Goal: Task Accomplishment & Management: Use online tool/utility

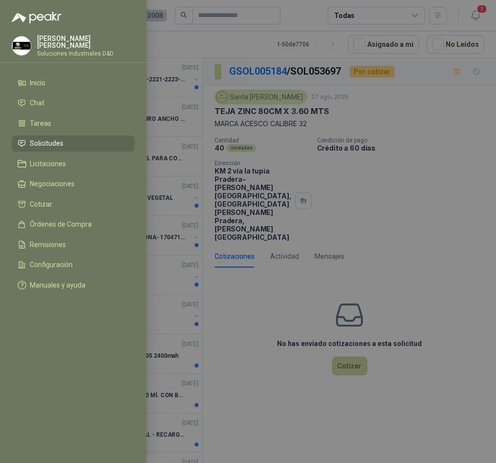
click at [296, 138] on div at bounding box center [248, 231] width 496 height 463
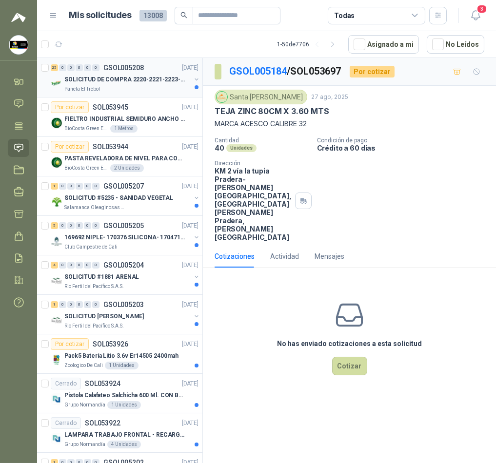
click at [117, 76] on p "SOLICITUD DE COMPRA 2220-2221-2223-2224" at bounding box center [124, 79] width 121 height 9
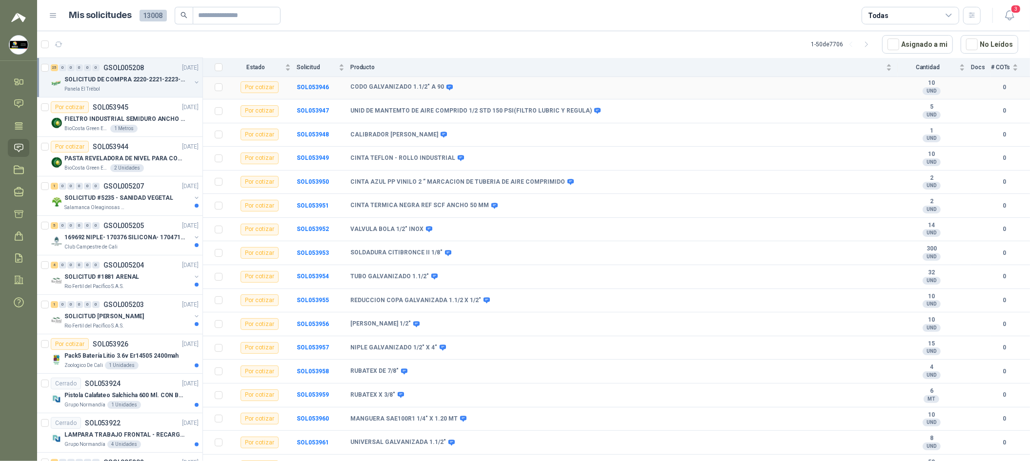
scroll to position [146, 0]
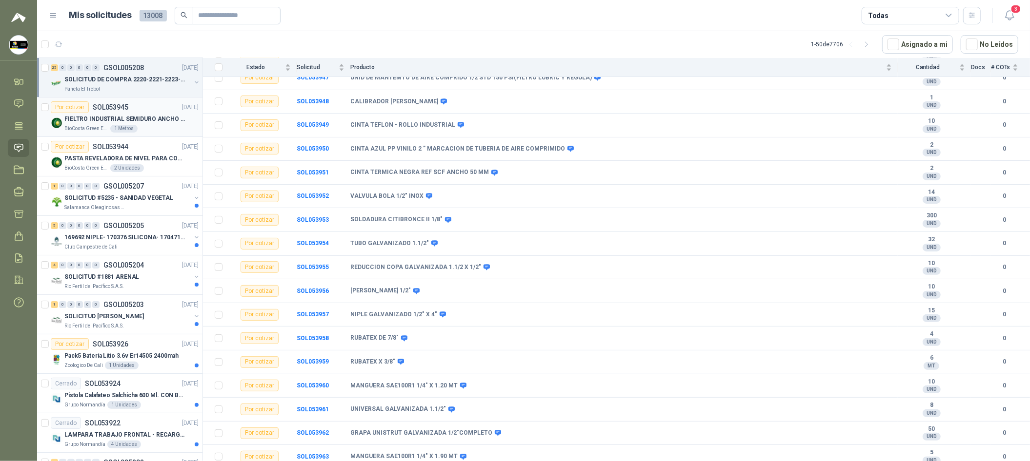
click at [159, 119] on p "FIELTRO INDUSTRIAL SEMIDURO ANCHO 25 MM" at bounding box center [124, 119] width 121 height 9
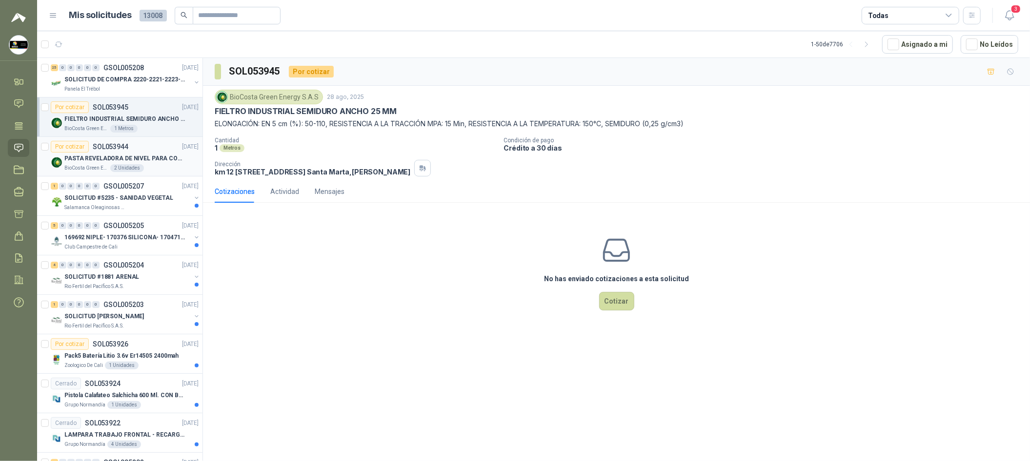
click at [160, 153] on div "PASTA REVELADORA DE NIVEL PARA COMBUSTIBLES/ACEITES DE COLOR ROSADA marca kolor…" at bounding box center [131, 159] width 134 height 12
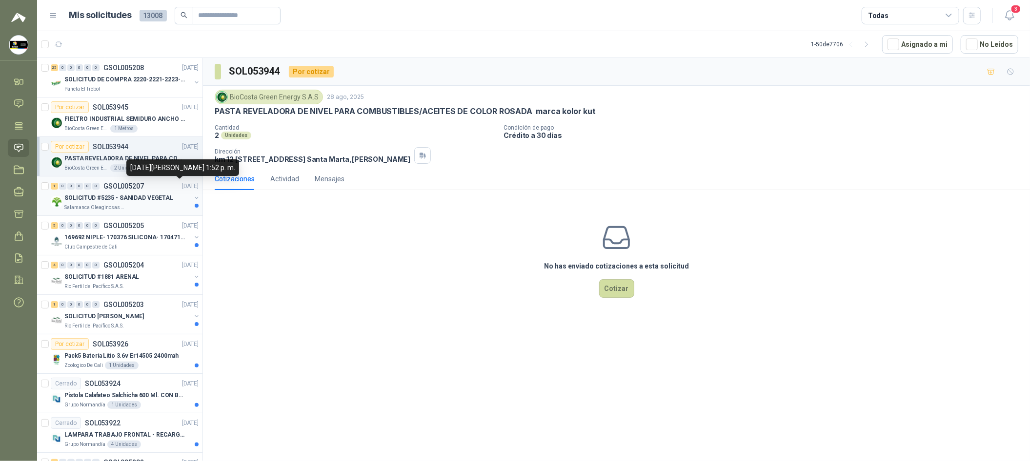
click at [182, 189] on p "[DATE]" at bounding box center [190, 186] width 17 height 9
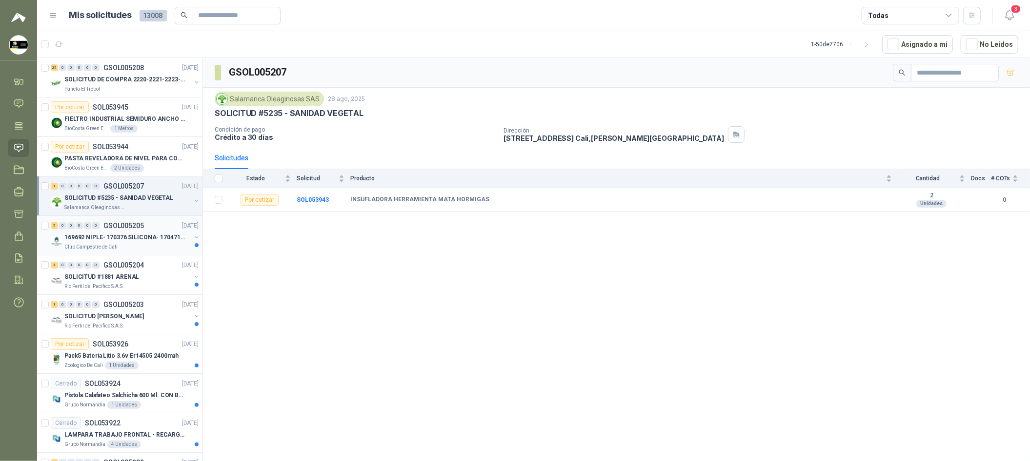
click at [160, 234] on p "169692 NIPLE- 170376 SILICONA- 170471 VALVULA REG" at bounding box center [124, 237] width 121 height 9
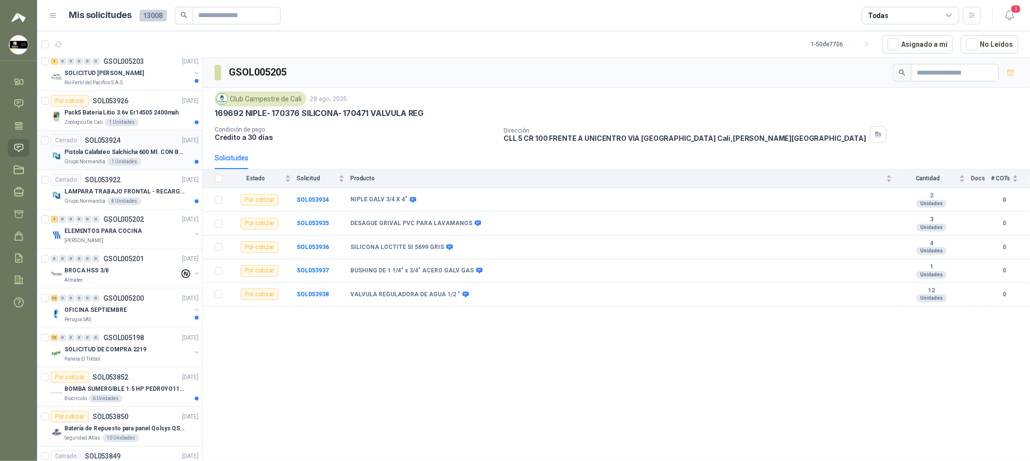
scroll to position [219, 0]
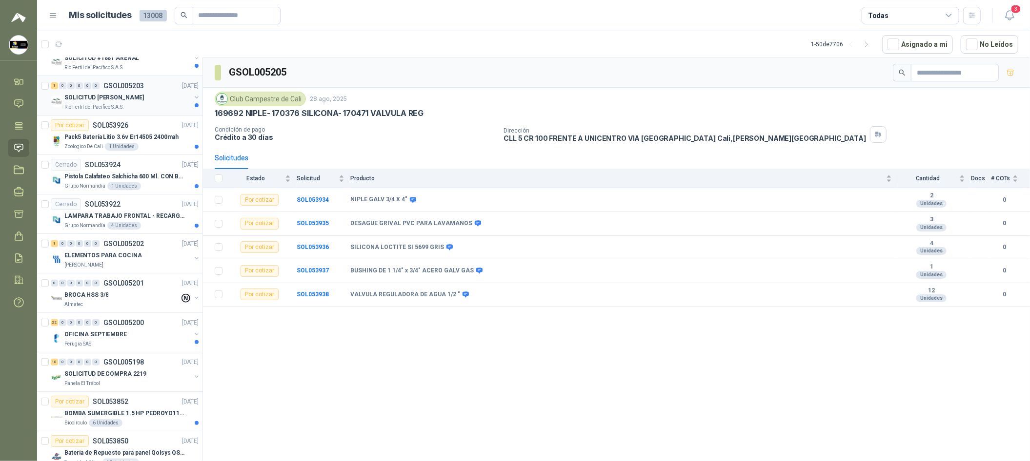
click at [156, 96] on div "SOLICITUD [PERSON_NAME]" at bounding box center [127, 98] width 126 height 12
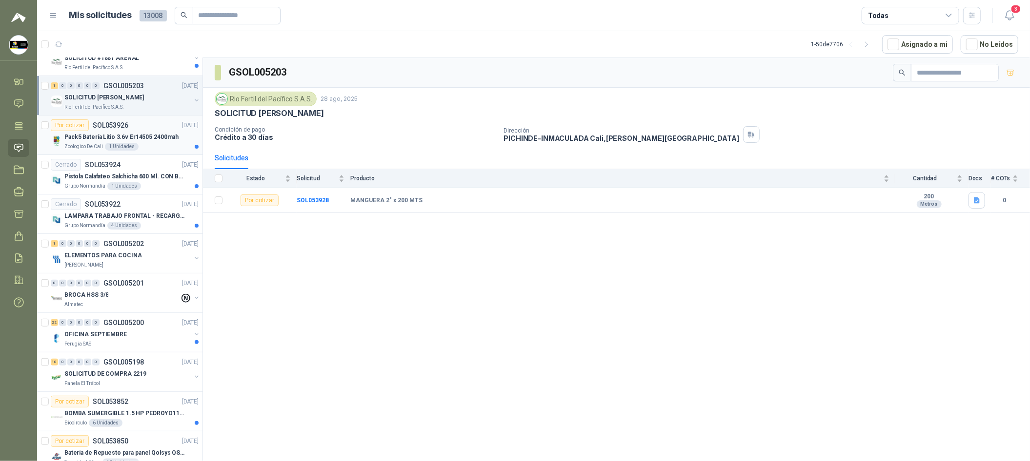
click at [156, 133] on p "Pack5 Batería Litio 3.6v Er14505 2400mah" at bounding box center [121, 137] width 114 height 9
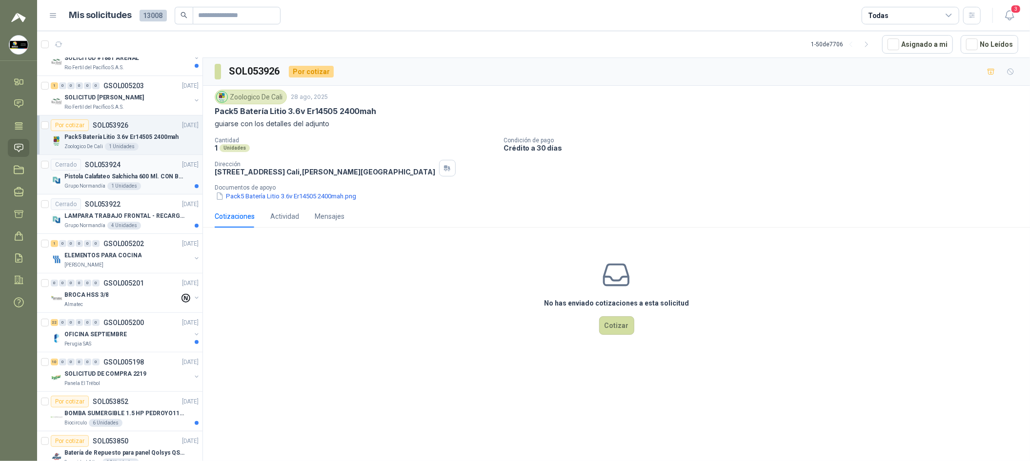
click at [155, 182] on div "Grupo [PERSON_NAME] 1 Unidades" at bounding box center [131, 186] width 134 height 8
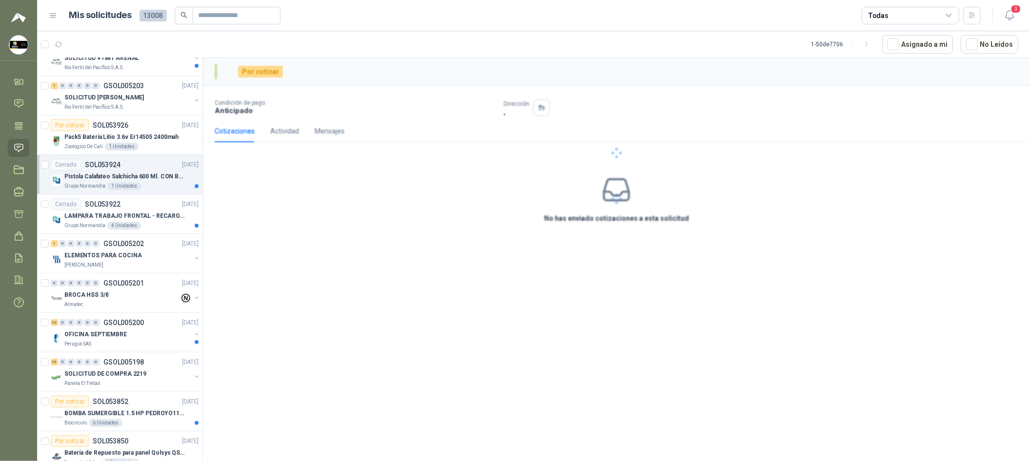
scroll to position [365, 0]
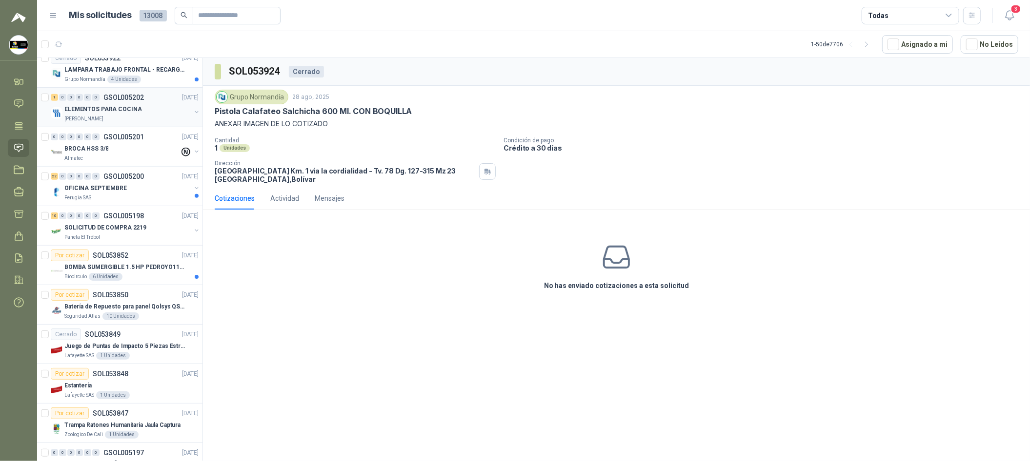
click at [157, 124] on div "1 0 0 0 0 0 GSOL005202 [DATE] ELEMENTOS PARA COCINA Fresenius Kabi" at bounding box center [119, 108] width 165 height 40
click at [159, 120] on div "[PERSON_NAME]" at bounding box center [127, 119] width 126 height 8
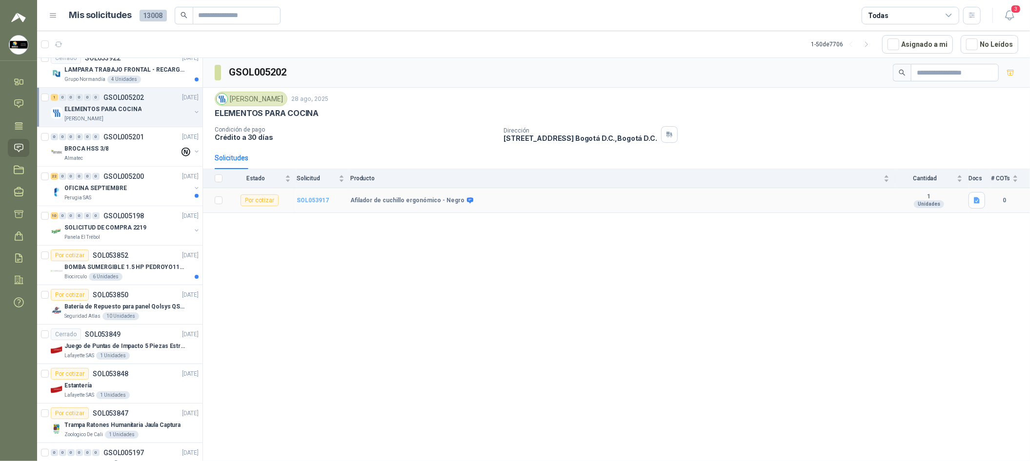
click at [318, 200] on b "SOL053917" at bounding box center [313, 200] width 32 height 7
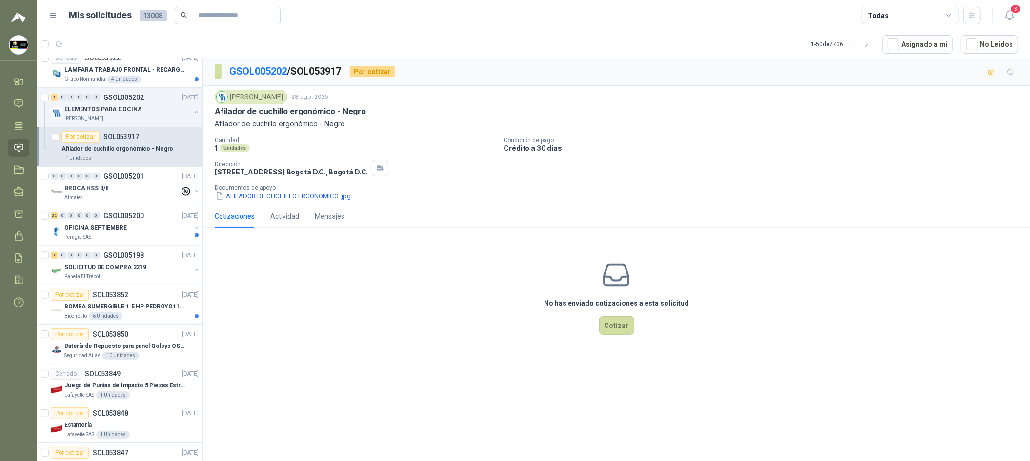
click at [318, 199] on button "AFILADOR DE CUCHILLO ERGONOMICO .jpg" at bounding box center [283, 196] width 137 height 10
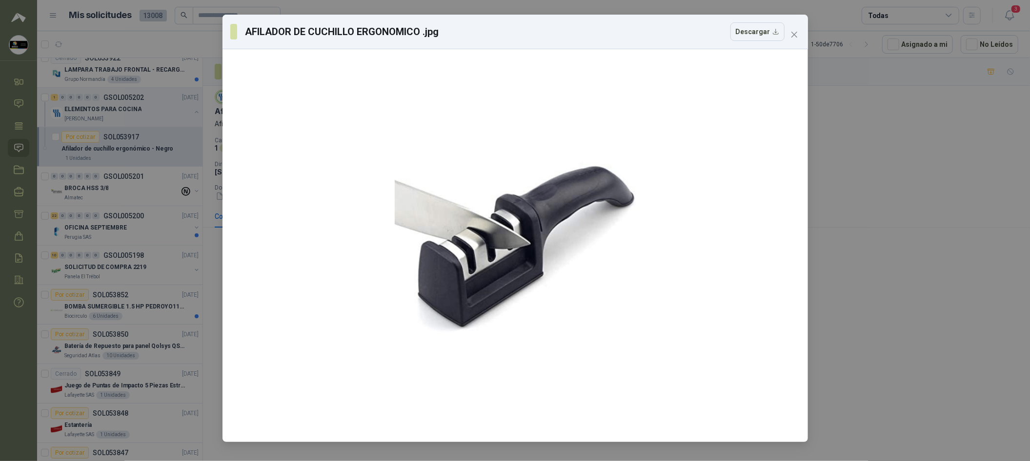
click at [496, 288] on div "AFILADOR DE CUCHILLO ERGONOMICO .jpg Descargar" at bounding box center [515, 230] width 1030 height 461
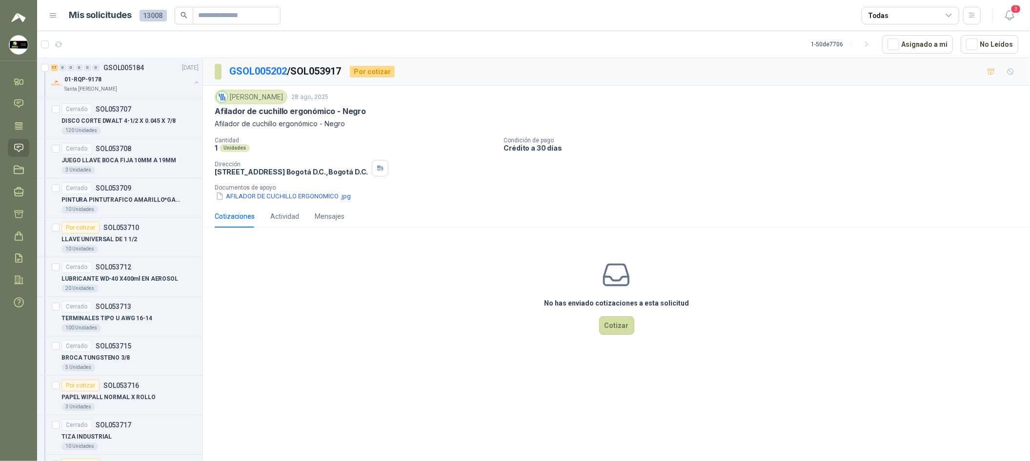
scroll to position [2341, 0]
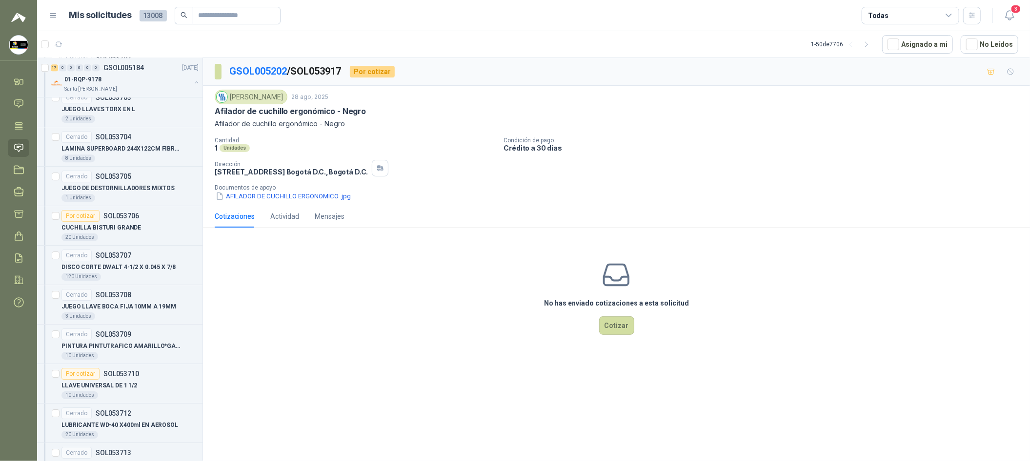
click at [165, 239] on div "20 Unidades" at bounding box center [129, 238] width 137 height 8
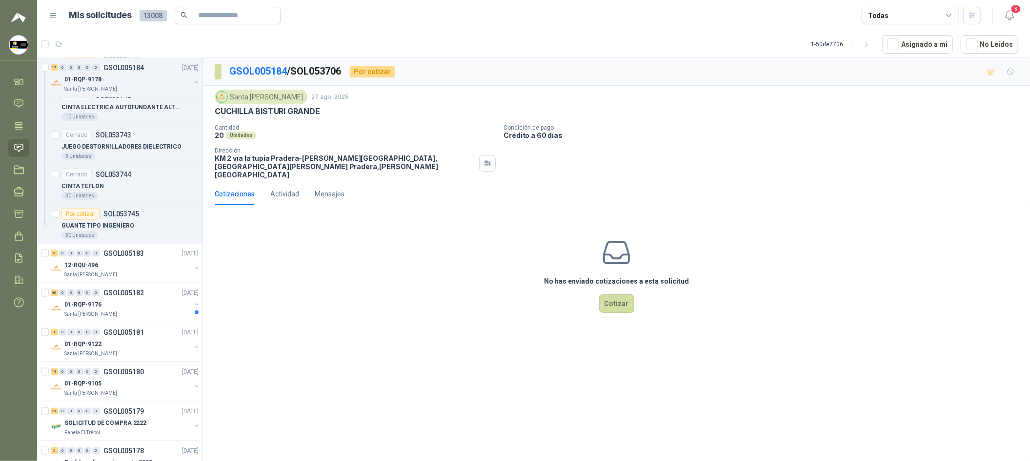
scroll to position [3731, 0]
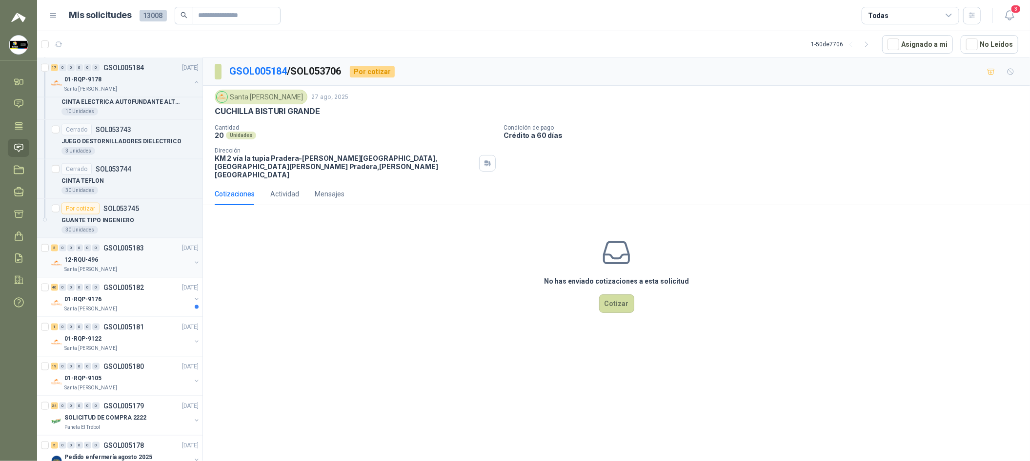
click at [161, 265] on div "12-RQU-496" at bounding box center [127, 260] width 126 height 12
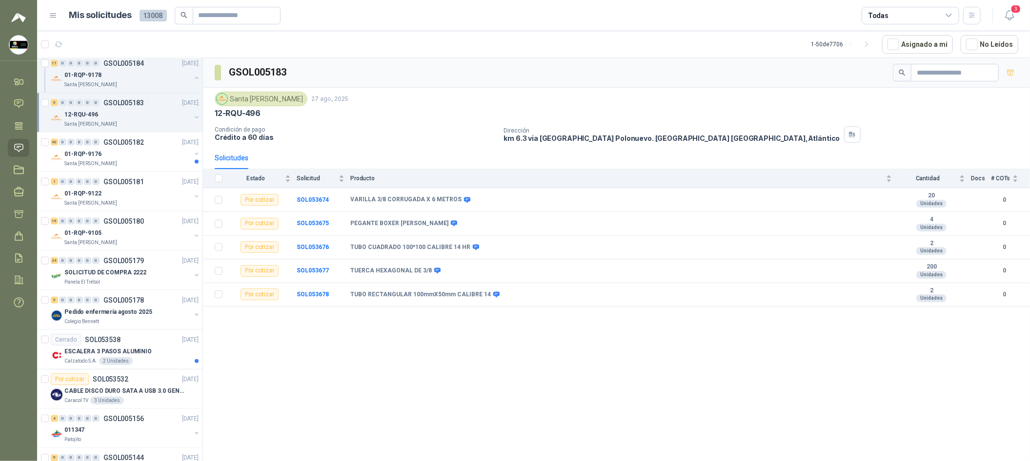
scroll to position [3877, 0]
click at [164, 202] on div "Santa [PERSON_NAME]" at bounding box center [127, 203] width 126 height 8
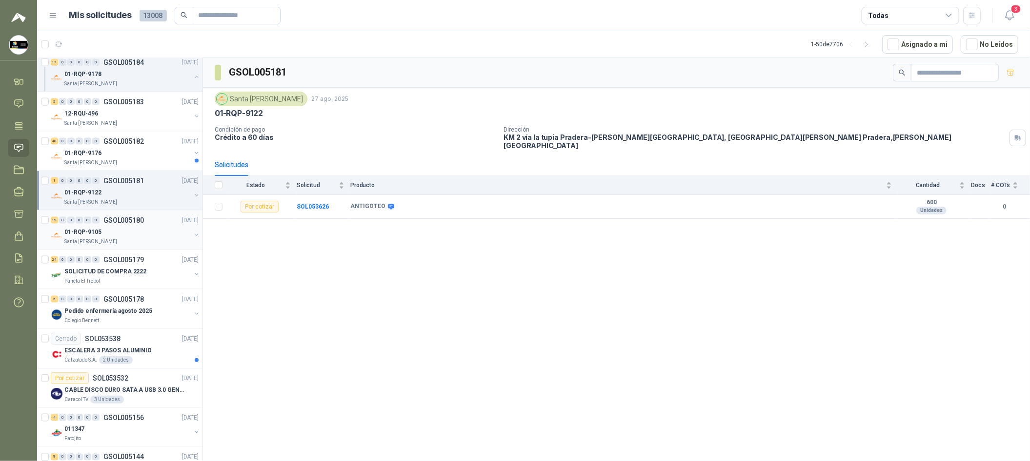
click at [154, 242] on div "Santa [PERSON_NAME]" at bounding box center [127, 242] width 126 height 8
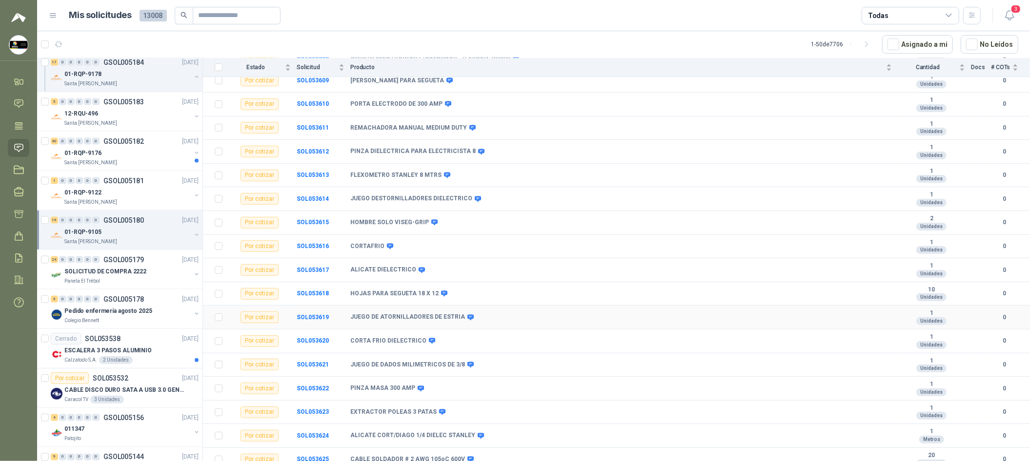
scroll to position [179, 0]
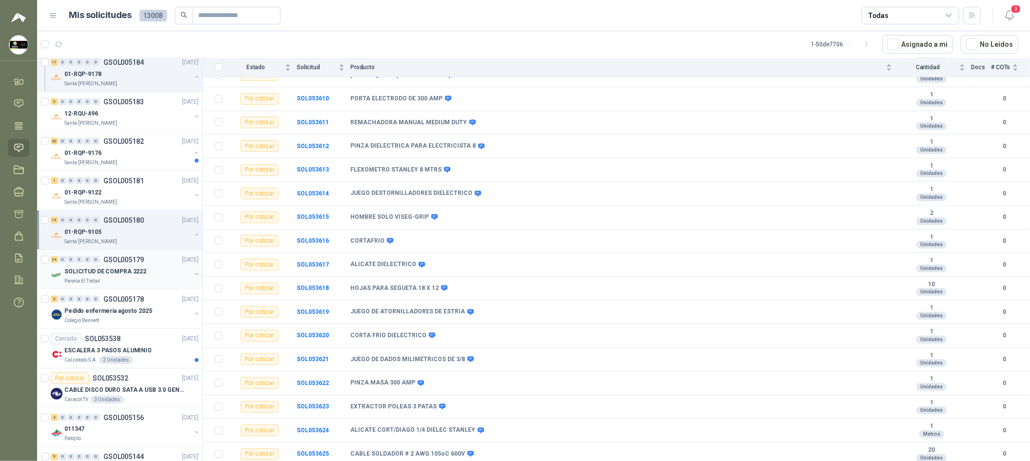
click at [144, 266] on div "24 0 0 0 0 0 GSOL005179 [DATE]" at bounding box center [126, 260] width 150 height 12
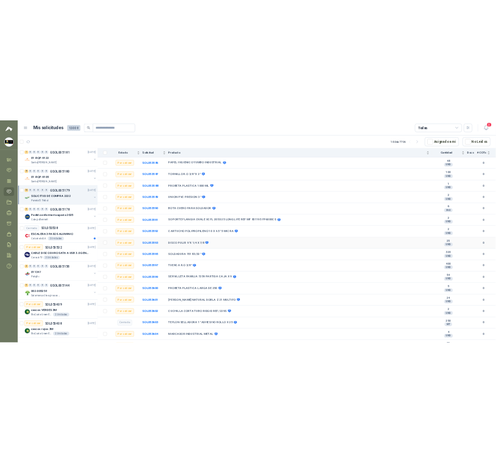
scroll to position [323, 0]
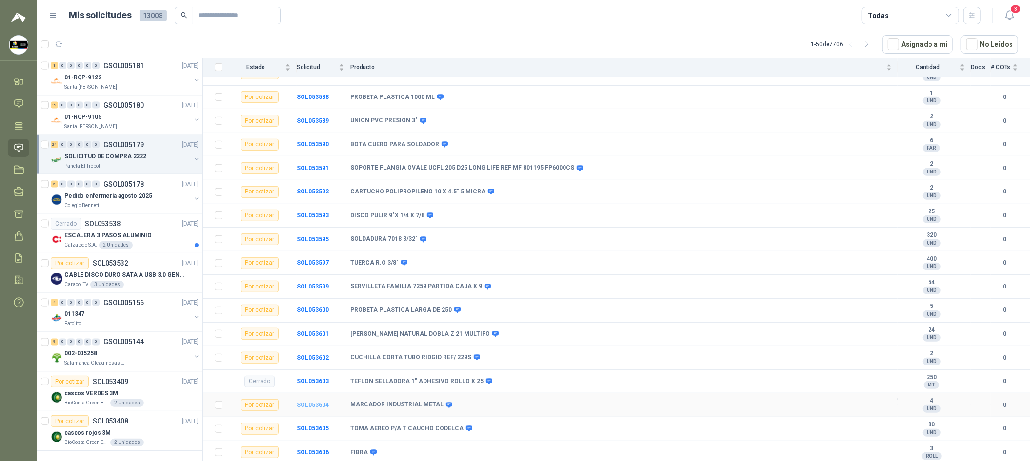
click at [324, 407] on b "SOL053604" at bounding box center [313, 405] width 32 height 7
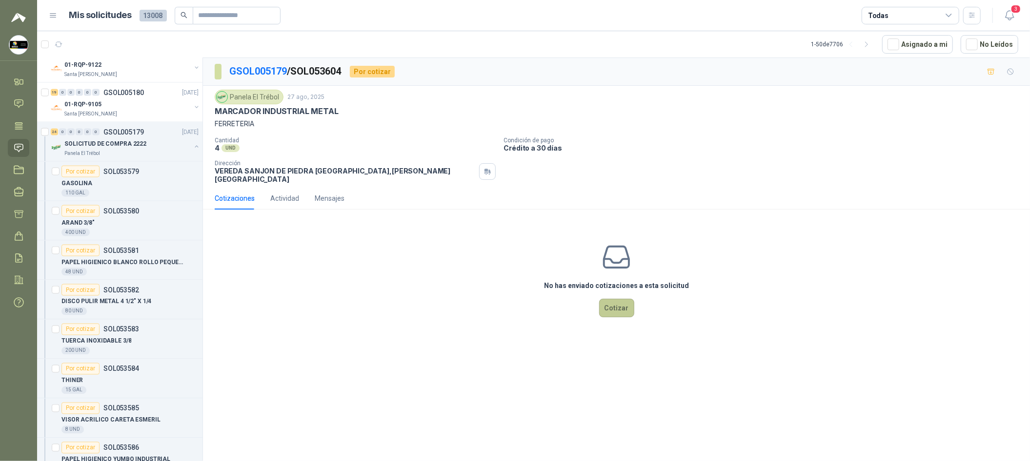
click at [496, 306] on button "Cotizar" at bounding box center [616, 308] width 35 height 19
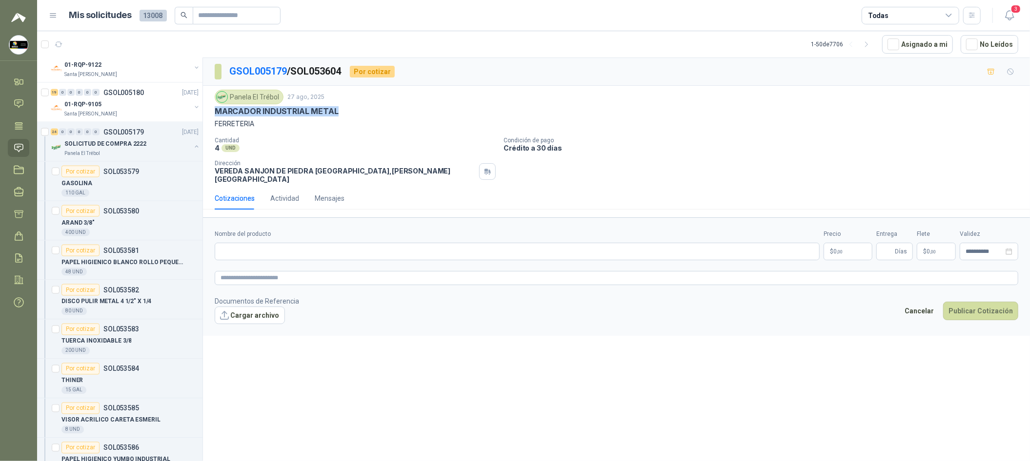
drag, startPoint x: 343, startPoint y: 110, endPoint x: 214, endPoint y: 113, distance: 129.3
click at [215, 113] on div "MARCADOR INDUSTRIAL METAL" at bounding box center [616, 111] width 803 height 10
copy p "MARCADOR INDUSTRIAL METAL"
click at [419, 246] on input "Nombre del producto" at bounding box center [517, 252] width 605 height 18
paste input "**********"
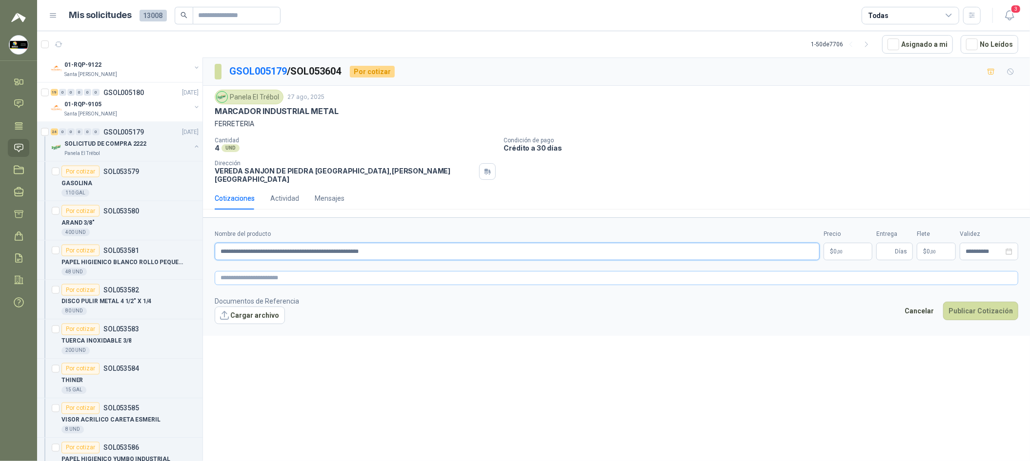
type input "**********"
click at [440, 276] on textarea at bounding box center [616, 278] width 803 height 14
paste textarea "**********"
type textarea "**********"
click at [496, 247] on input "Entrega" at bounding box center [887, 251] width 11 height 17
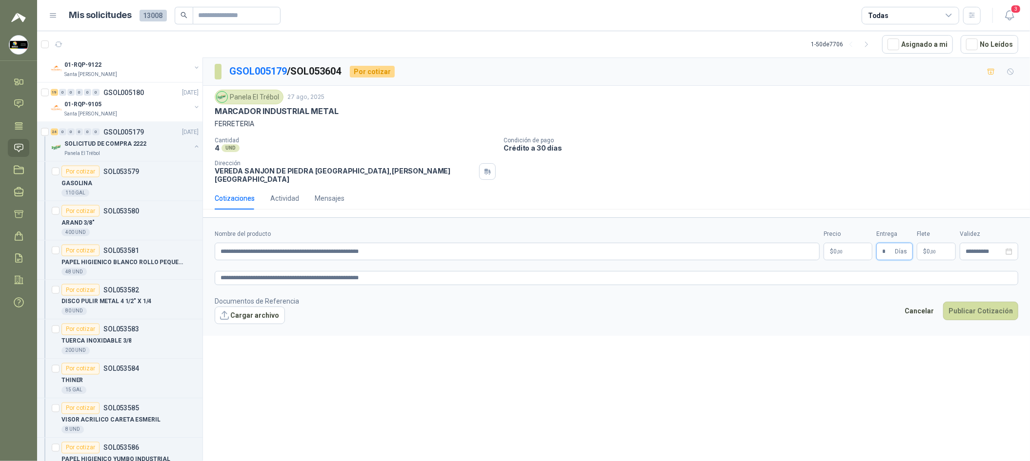
type input "*"
click at [496, 250] on body "[PERSON_NAME] Soluciones Industriales D&D Inicio Chat Tareas Solicitudes Licita…" at bounding box center [515, 230] width 1030 height 461
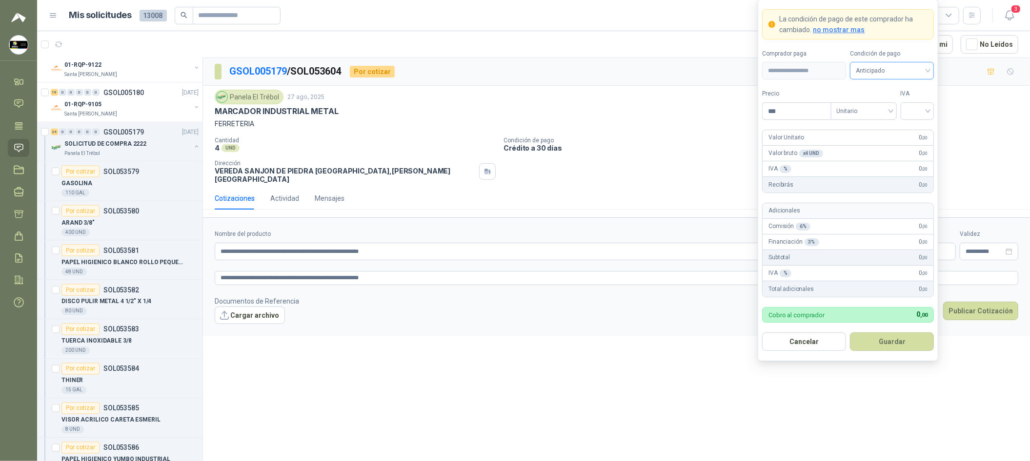
click at [496, 66] on span "Anticipado" at bounding box center [891, 70] width 72 height 15
click at [496, 99] on div "Crédito a 30 días" at bounding box center [892, 107] width 80 height 16
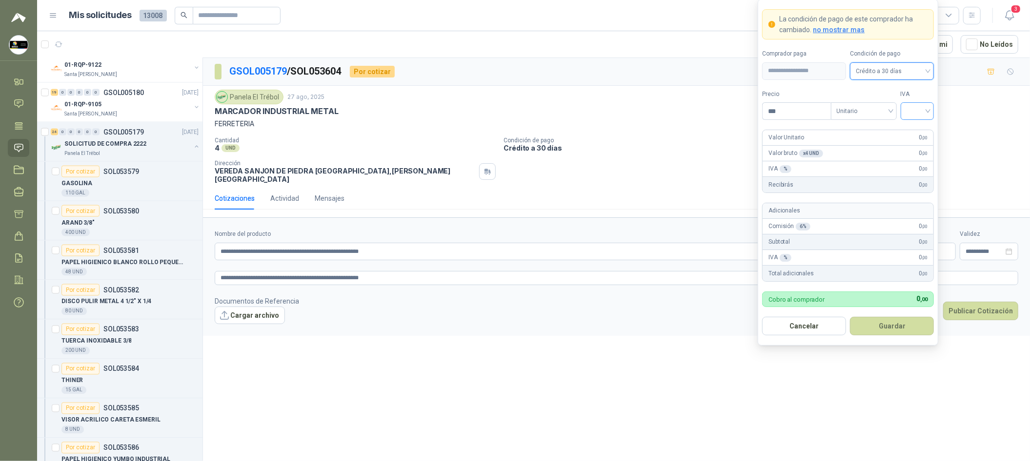
click at [496, 116] on input "search" at bounding box center [917, 110] width 22 height 15
click at [496, 132] on div "19%" at bounding box center [917, 131] width 18 height 11
click at [496, 115] on input "***" at bounding box center [796, 111] width 68 height 17
drag, startPoint x: 822, startPoint y: 115, endPoint x: 482, endPoint y: 103, distance: 339.7
click at [482, 103] on body "[PERSON_NAME] Soluciones Industriales D&D Inicio Chat Tareas Solicitudes Licita…" at bounding box center [515, 230] width 1030 height 461
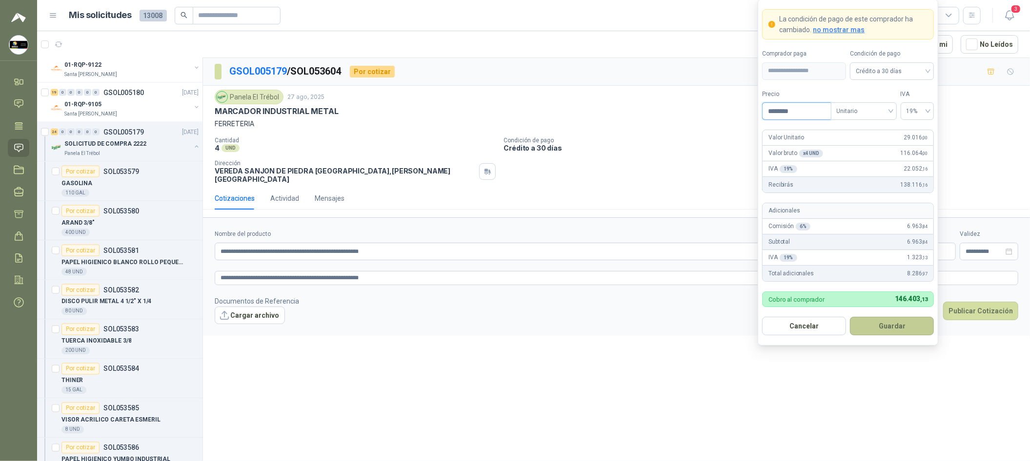
type input "********"
click at [496, 326] on button "Guardar" at bounding box center [892, 326] width 84 height 19
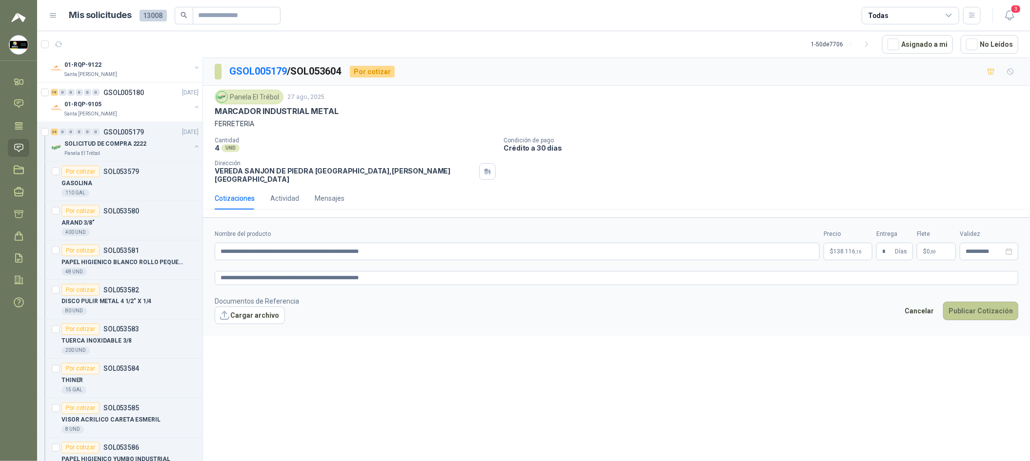
click at [496, 302] on button "Publicar Cotización" at bounding box center [980, 311] width 75 height 19
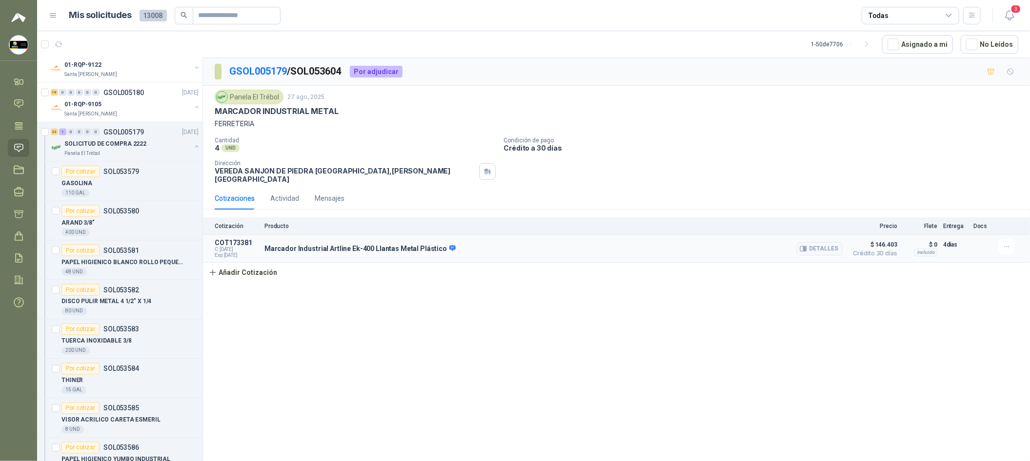
click at [496, 246] on div at bounding box center [1008, 247] width 20 height 16
click at [496, 243] on button "button" at bounding box center [1006, 247] width 16 height 16
click at [496, 204] on button "Editar" at bounding box center [987, 202] width 78 height 16
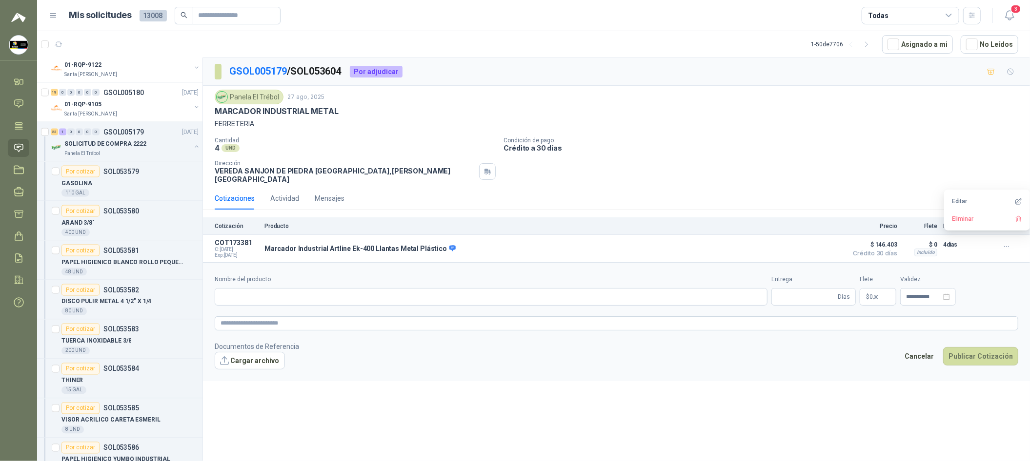
type input "**********"
type input "*"
type textarea "**********"
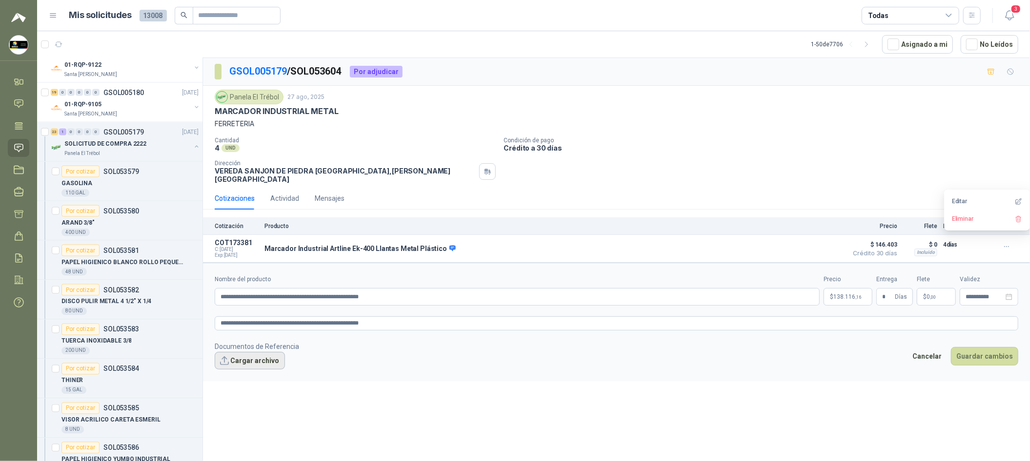
click at [238, 352] on button "Cargar archivo" at bounding box center [250, 361] width 70 height 18
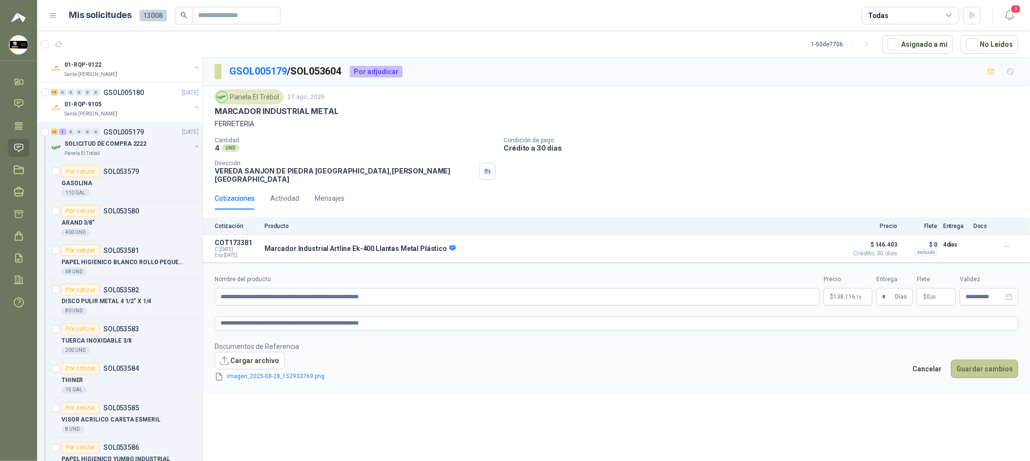
click at [496, 360] on button "Guardar cambios" at bounding box center [984, 369] width 67 height 19
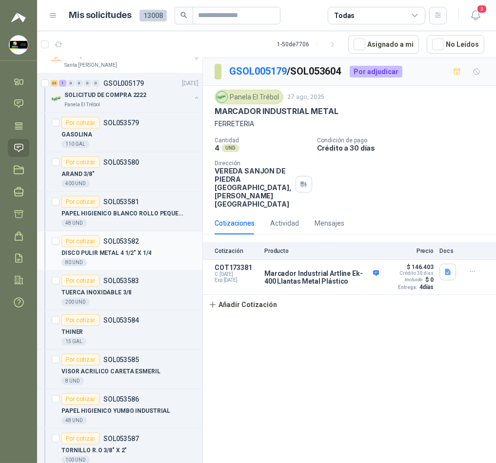
scroll to position [4078, 0]
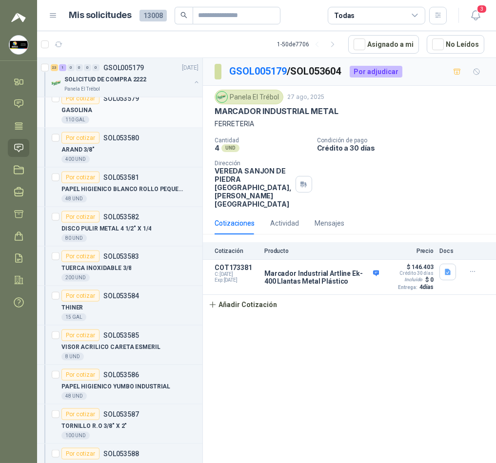
click at [157, 114] on div "GASOLINA" at bounding box center [129, 110] width 137 height 12
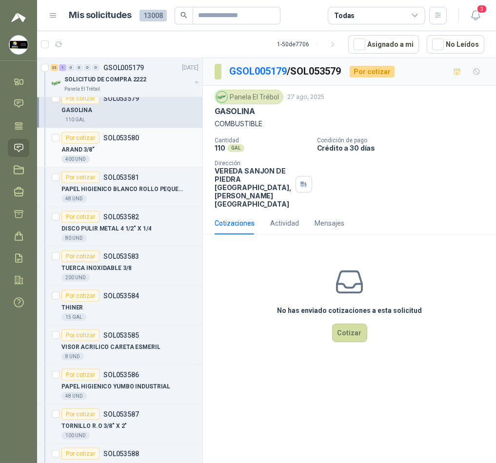
click at [168, 154] on div "ARAND 3/8"" at bounding box center [129, 150] width 137 height 12
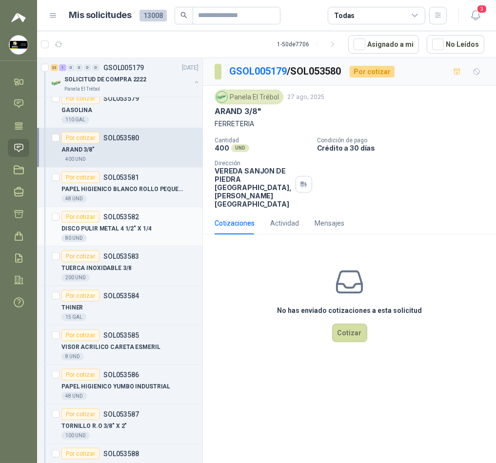
click at [136, 242] on div "80 UND" at bounding box center [129, 239] width 137 height 8
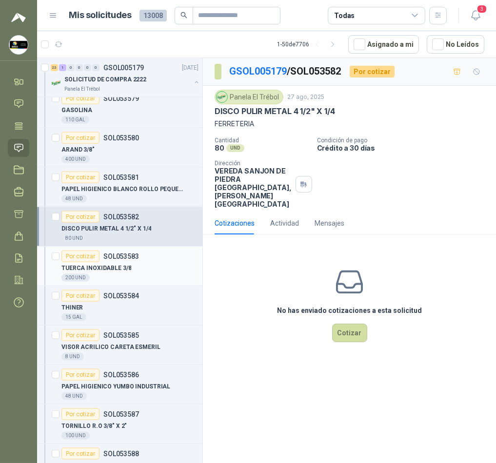
click at [151, 262] on div "Por cotizar SOL053583" at bounding box center [129, 257] width 137 height 12
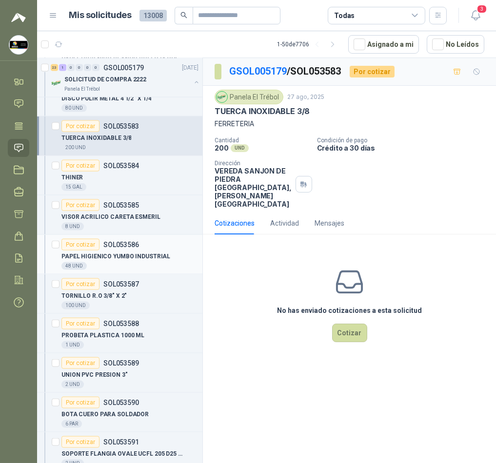
scroll to position [4224, 0]
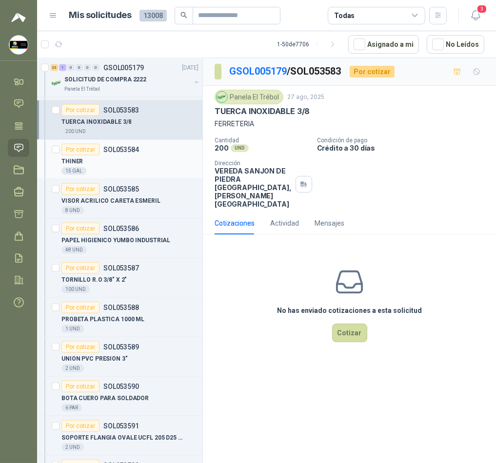
click at [164, 166] on div "THINER" at bounding box center [129, 162] width 137 height 12
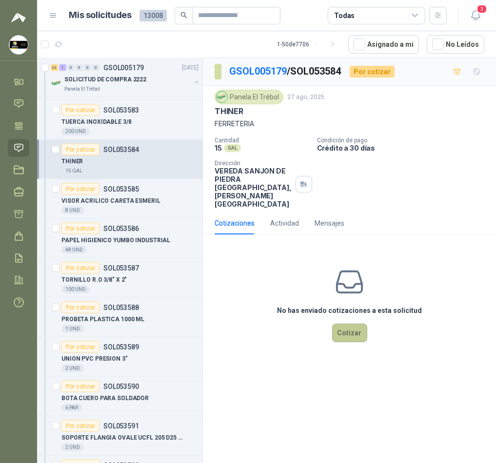
click at [345, 326] on div "No has enviado cotizaciones a esta solicitud Cotizar" at bounding box center [349, 304] width 293 height 124
click at [346, 324] on button "Cotizar" at bounding box center [349, 333] width 35 height 19
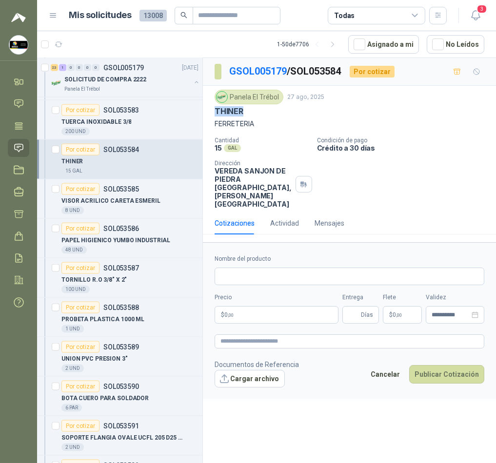
drag, startPoint x: 245, startPoint y: 110, endPoint x: 213, endPoint y: 112, distance: 32.2
click at [213, 112] on div "Panela El Trébol [DATE] THINER FERRETERIA Cantidad 15 GAL  Condición de pago C…" at bounding box center [349, 149] width 293 height 126
copy p "THINER"
click at [296, 268] on input "Nombre del producto" at bounding box center [350, 277] width 270 height 18
paste input "******"
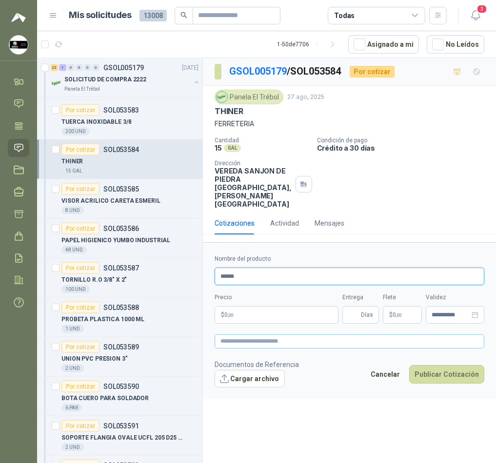
type input "******"
click at [272, 335] on textarea at bounding box center [350, 342] width 270 height 14
paste textarea "******"
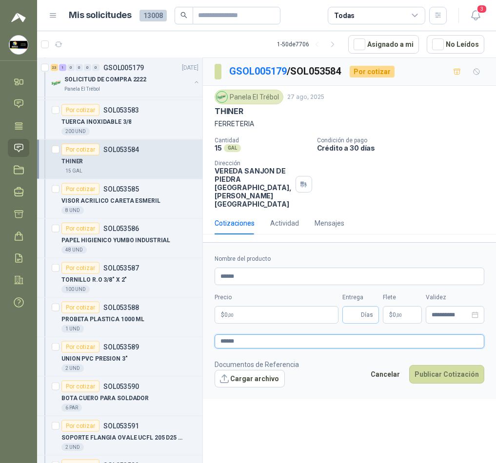
type textarea "******"
click at [361, 307] on span "Días" at bounding box center [367, 315] width 12 height 17
type input "*"
click at [291, 300] on body "[PERSON_NAME] Soluciones Industriales D&D Inicio Chat Tareas Solicitudes Licita…" at bounding box center [248, 231] width 496 height 463
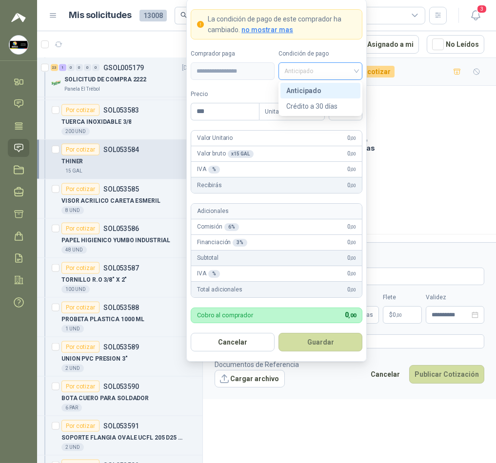
click at [334, 69] on span "Anticipado" at bounding box center [320, 71] width 72 height 15
click at [347, 110] on div "Crédito a 30 días" at bounding box center [320, 106] width 68 height 11
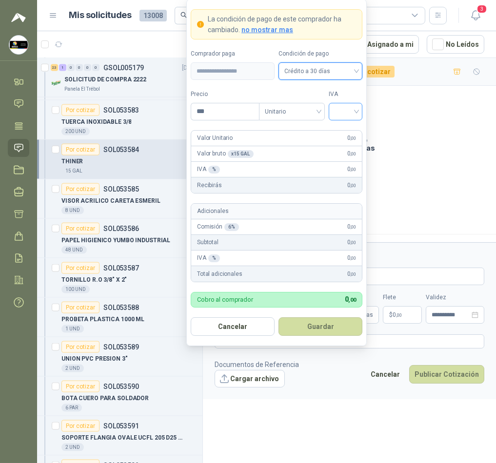
click at [349, 112] on input "search" at bounding box center [346, 110] width 22 height 15
click at [349, 128] on div "19%" at bounding box center [346, 131] width 18 height 11
click at [226, 112] on input "***" at bounding box center [225, 111] width 68 height 17
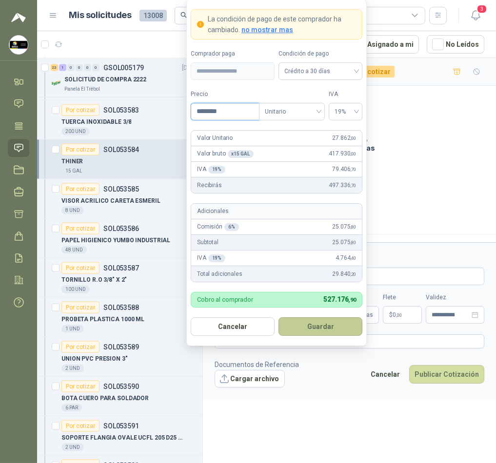
type input "********"
click at [339, 321] on button "Guardar" at bounding box center [320, 327] width 84 height 19
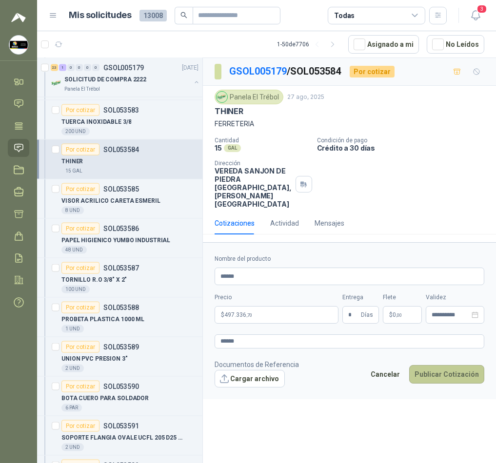
click at [449, 365] on button "Publicar Cotización" at bounding box center [446, 374] width 75 height 19
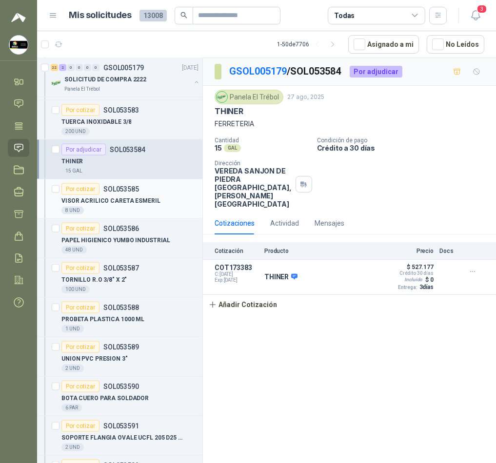
click at [158, 214] on div "8 UND" at bounding box center [129, 211] width 137 height 8
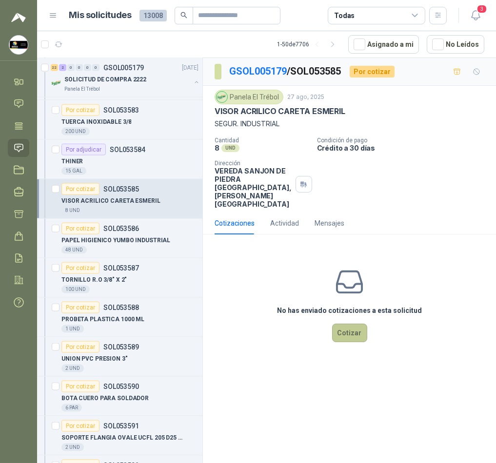
click at [350, 324] on button "Cotizar" at bounding box center [349, 333] width 35 height 19
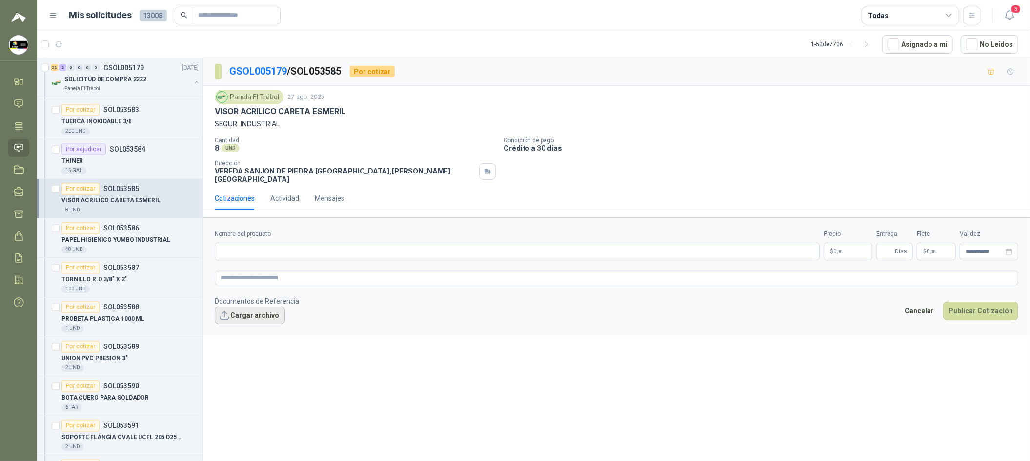
click at [259, 315] on button "Cargar archivo" at bounding box center [250, 316] width 70 height 18
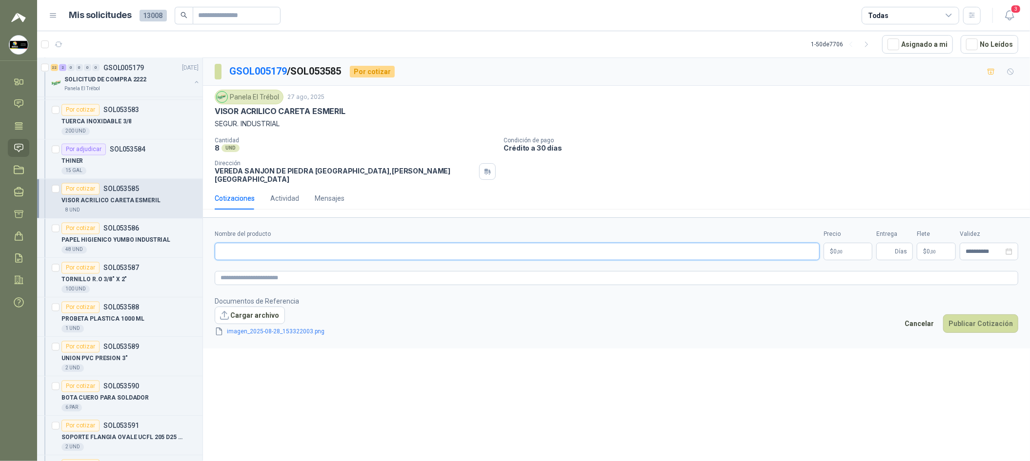
click at [362, 254] on input "Nombre del producto" at bounding box center [517, 252] width 605 height 18
paste input "**********"
type input "**********"
click at [320, 274] on textarea at bounding box center [616, 278] width 803 height 14
paste textarea "**********"
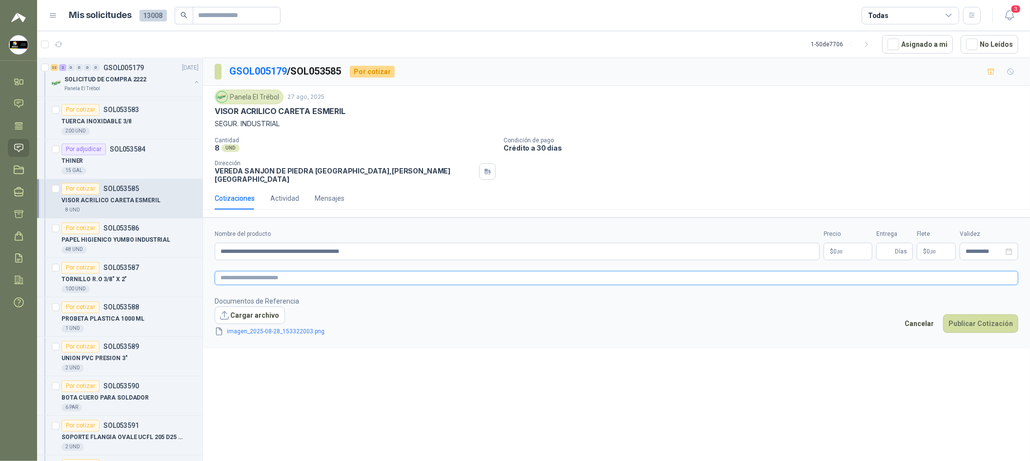
type textarea "**********"
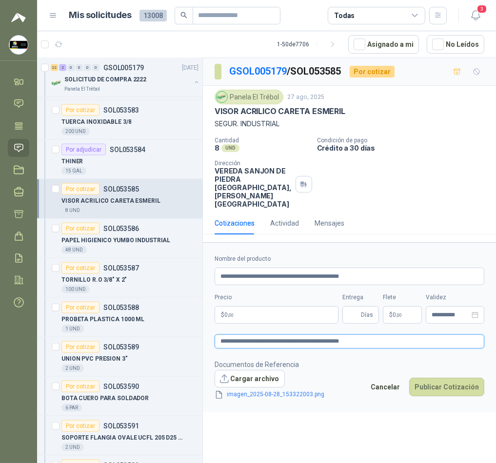
type textarea "**********"
click at [355, 307] on input "Entrega" at bounding box center [353, 315] width 11 height 17
type input "*"
click at [294, 300] on body "[PERSON_NAME] Soluciones Industriales D&D Inicio Chat Tareas Solicitudes Licita…" at bounding box center [248, 231] width 496 height 463
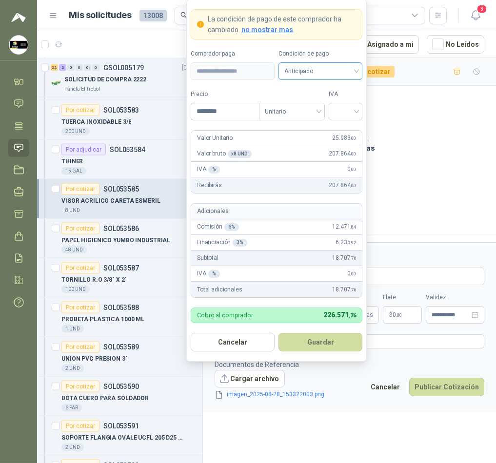
click at [340, 79] on div "Anticipado" at bounding box center [320, 71] width 84 height 18
type input "********"
click at [344, 101] on div "Crédito a 30 días" at bounding box center [320, 106] width 68 height 11
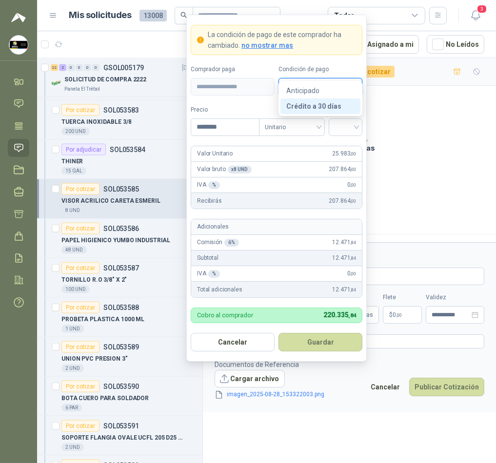
click at [344, 105] on div "IVA" at bounding box center [346, 120] width 34 height 31
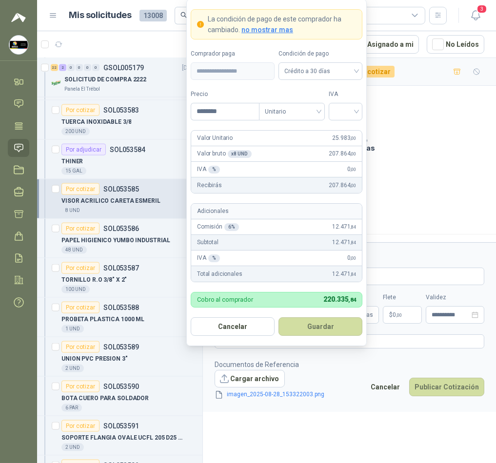
click at [344, 100] on div "IVA" at bounding box center [346, 105] width 34 height 31
click at [346, 112] on input "search" at bounding box center [346, 110] width 22 height 15
click at [350, 131] on div "19%" at bounding box center [346, 131] width 18 height 11
click at [336, 319] on button "Guardar" at bounding box center [320, 327] width 84 height 19
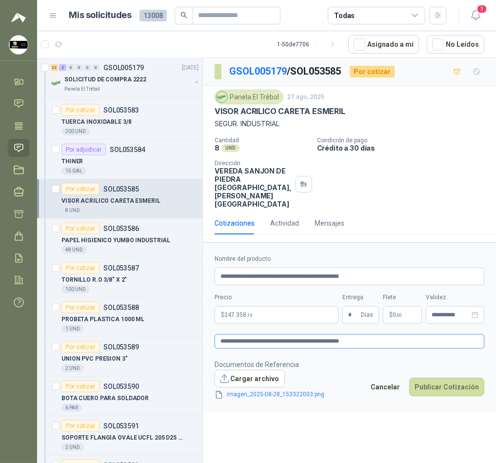
click at [425, 335] on textarea "**********" at bounding box center [350, 342] width 270 height 14
click at [440, 378] on button "Publicar Cotización" at bounding box center [446, 387] width 75 height 19
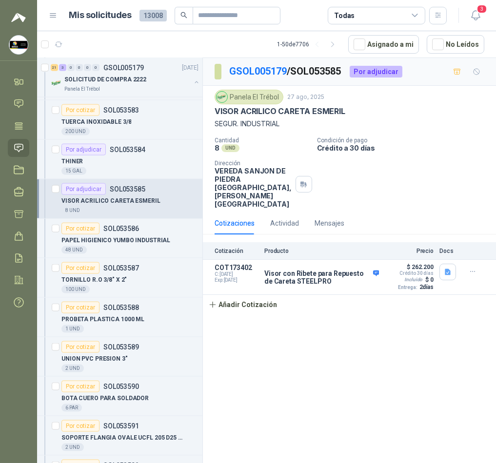
click at [377, 318] on div "GSOL005179 / SOL053585 Por adjudicar Panela El Trébol [DATE] VISOR ACRILICO CAR…" at bounding box center [349, 262] width 293 height 409
click at [163, 246] on div "PAPEL HIGIENICO YUMBO INDUSTRIAL" at bounding box center [129, 241] width 137 height 12
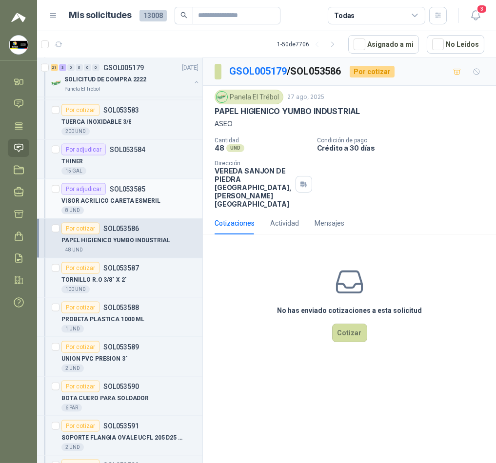
click at [156, 215] on div "8 UND" at bounding box center [129, 211] width 137 height 8
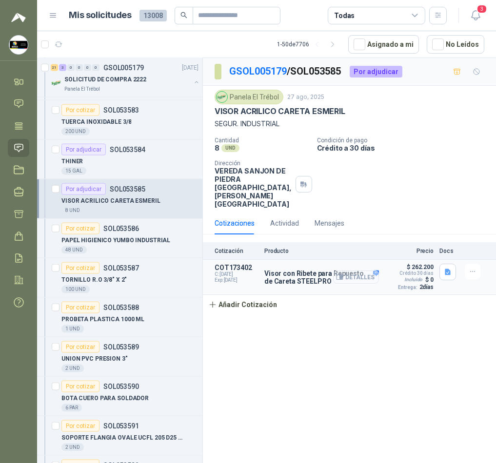
click at [353, 271] on button "Detalles" at bounding box center [356, 277] width 46 height 13
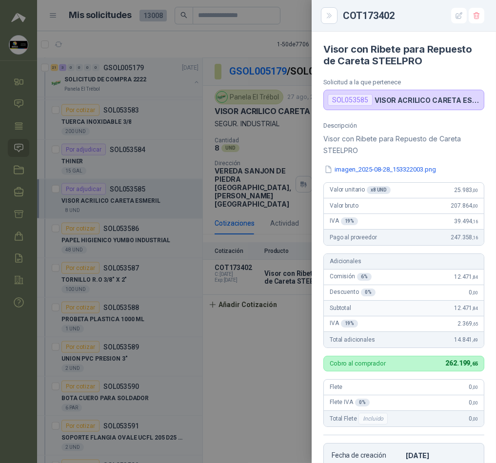
click at [270, 321] on div at bounding box center [248, 231] width 496 height 463
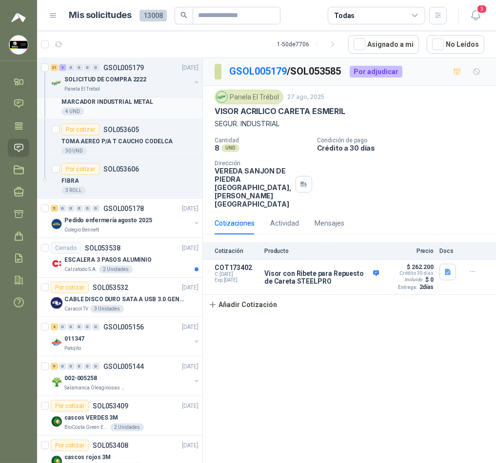
scroll to position [4956, 0]
click at [159, 221] on div "Pedido enfermería agosto 2025" at bounding box center [127, 220] width 126 height 12
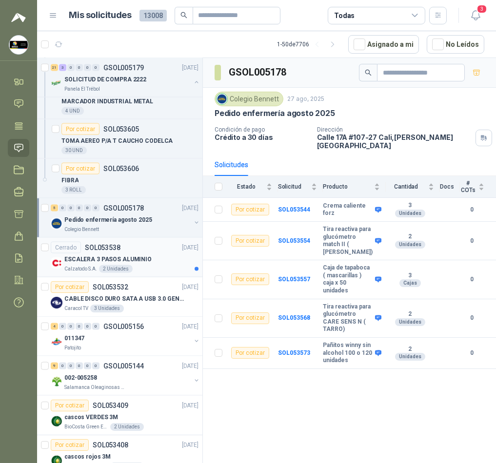
click at [161, 254] on div "Cerrado SOL053538 [DATE]" at bounding box center [125, 248] width 148 height 12
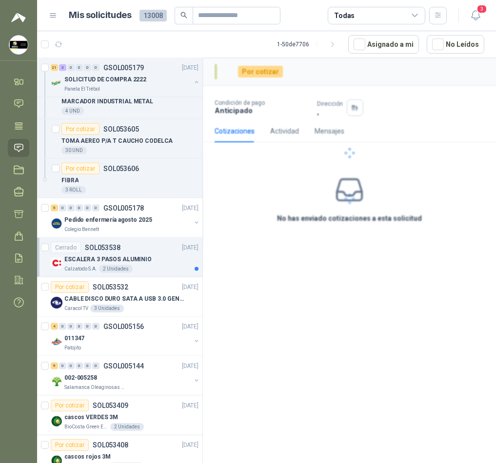
scroll to position [4992, 0]
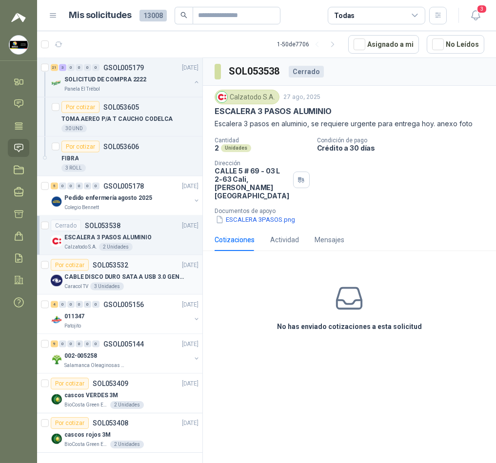
click at [161, 259] on div "Por cotizar SOL053532 [DATE]" at bounding box center [125, 265] width 148 height 12
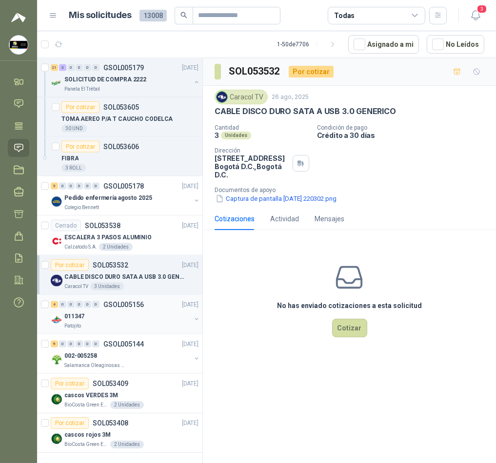
click at [157, 311] on div "011347" at bounding box center [127, 317] width 126 height 12
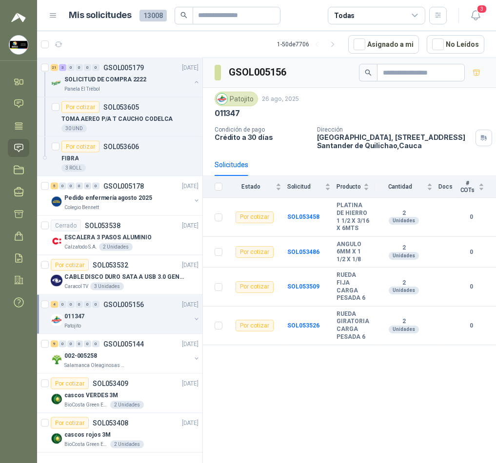
click at [157, 311] on div "011347" at bounding box center [127, 317] width 126 height 12
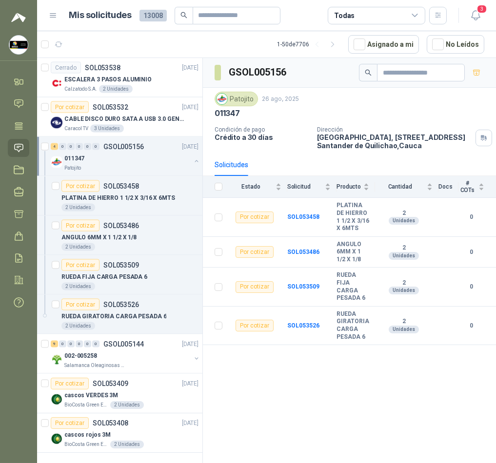
scroll to position [5150, 0]
click at [157, 338] on div "9 0 0 0 0 0 GSOL005144 [DATE]" at bounding box center [126, 344] width 150 height 12
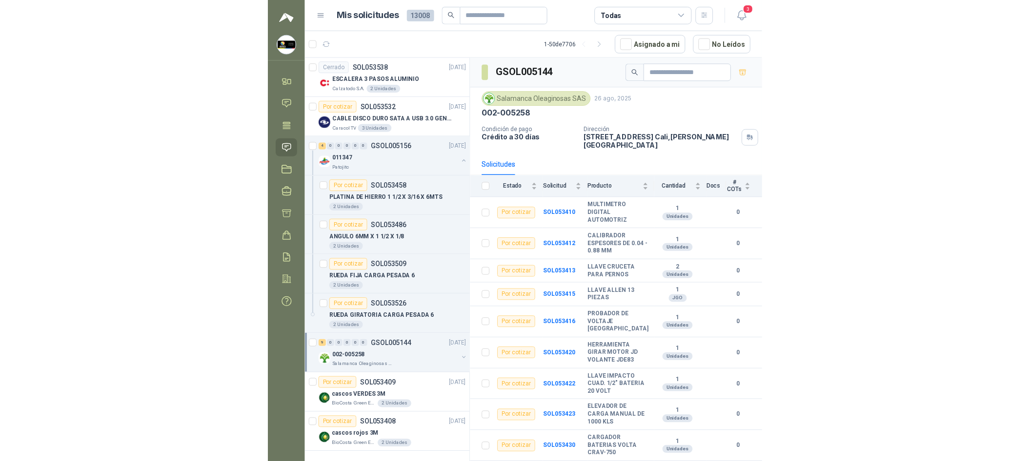
scroll to position [5127, 0]
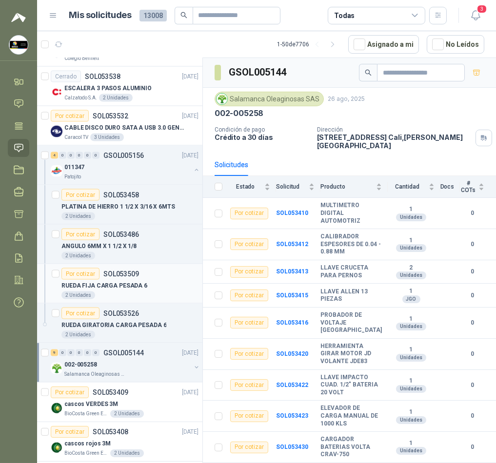
click at [154, 278] on div "Por cotizar SOL053509" at bounding box center [129, 274] width 137 height 12
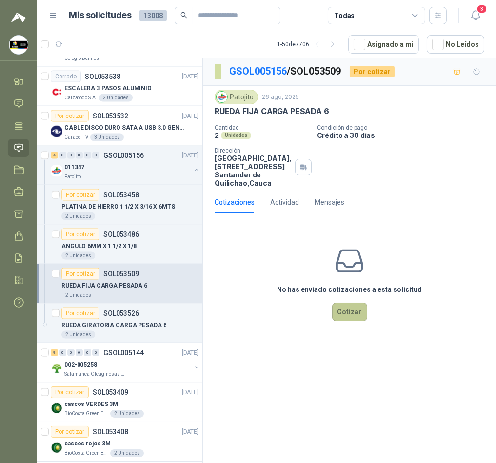
click at [347, 312] on button "Cotizar" at bounding box center [349, 312] width 35 height 19
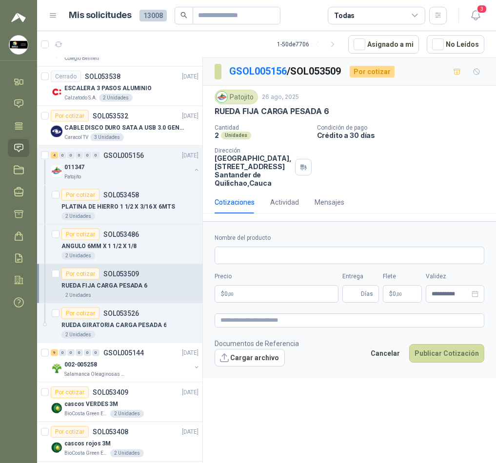
click at [340, 110] on div "RUEDA FIJA CARGA PESADA 6" at bounding box center [350, 111] width 270 height 10
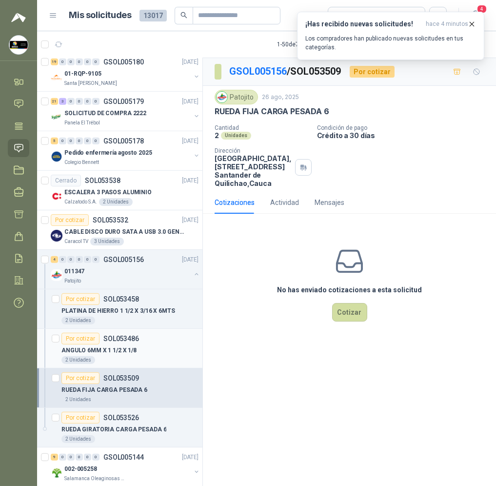
scroll to position [1726, 0]
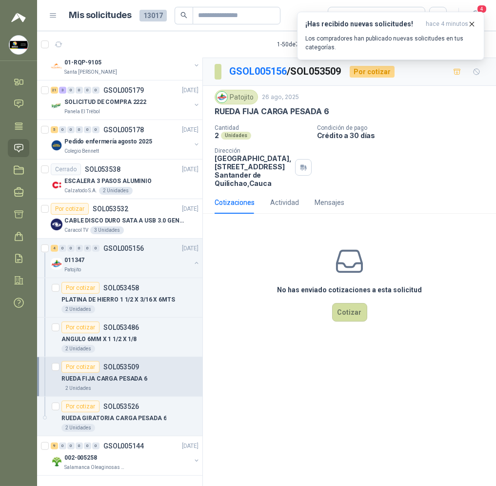
click at [139, 374] on p "RUEDA FIJA CARGA PESADA 6" at bounding box center [104, 378] width 86 height 9
click at [344, 318] on button "Cotizar" at bounding box center [349, 312] width 35 height 19
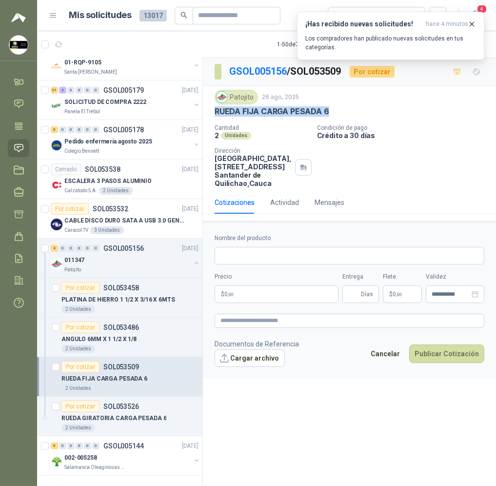
drag, startPoint x: 336, startPoint y: 114, endPoint x: 249, endPoint y: 152, distance: 94.3
click at [210, 113] on div "Patojito 26 ago, 2025 RUEDA FIJA CARGA PESADA 6 Cantidad 2 Unidades Condición d…" at bounding box center [349, 138] width 293 height 105
copy p "RUEDA FIJA CARGA PESADA 6"
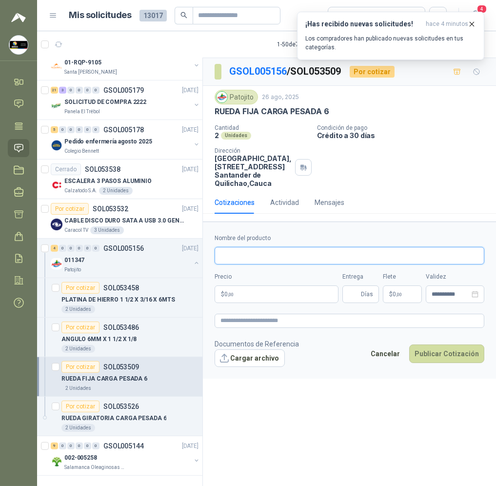
click at [273, 260] on input "Nombre del producto" at bounding box center [350, 256] width 270 height 18
paste input "**********"
type input "**********"
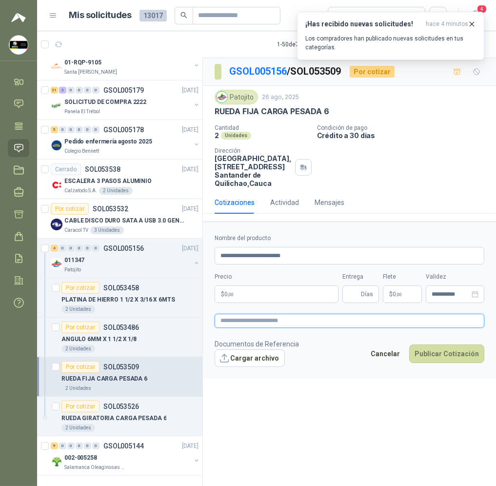
click at [257, 320] on textarea at bounding box center [350, 321] width 270 height 14
paste textarea "**********"
type textarea "**********"
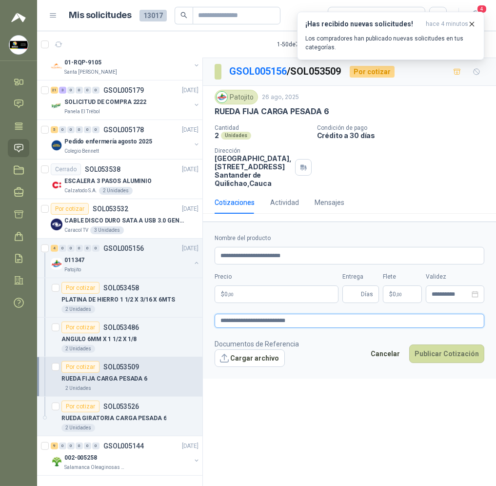
type textarea "**********"
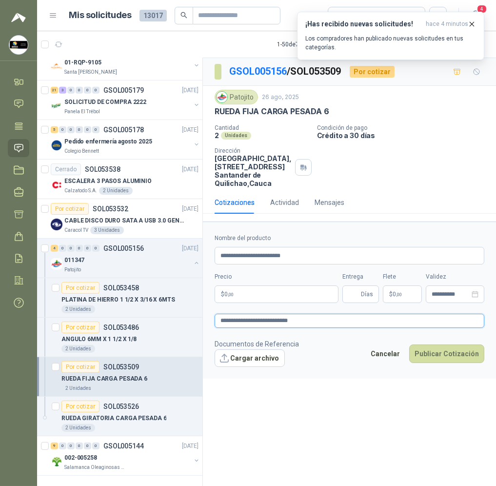
type textarea "**********"
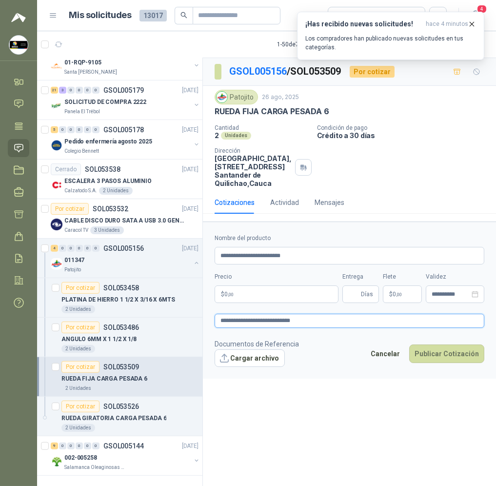
type textarea "**********"
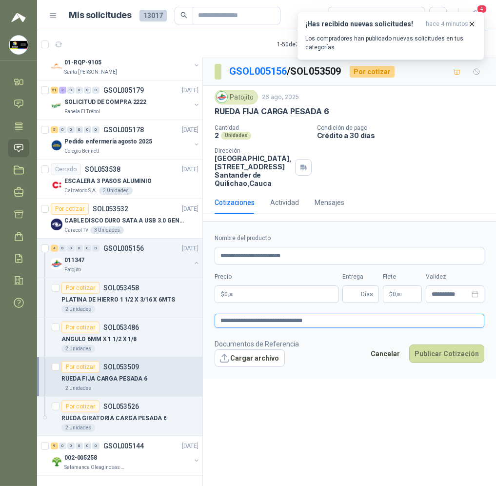
type textarea "**********"
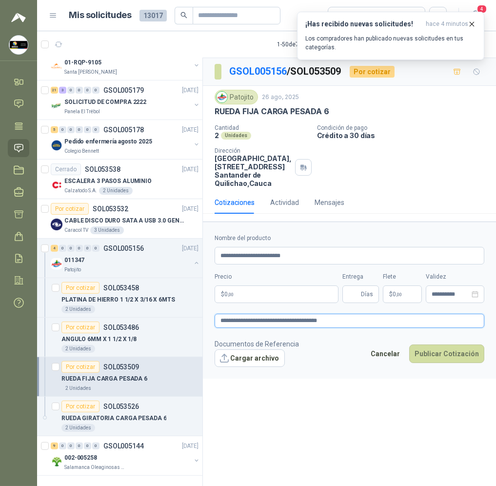
type textarea "**********"
click at [351, 297] on input "Entrega" at bounding box center [353, 294] width 11 height 17
type input "*"
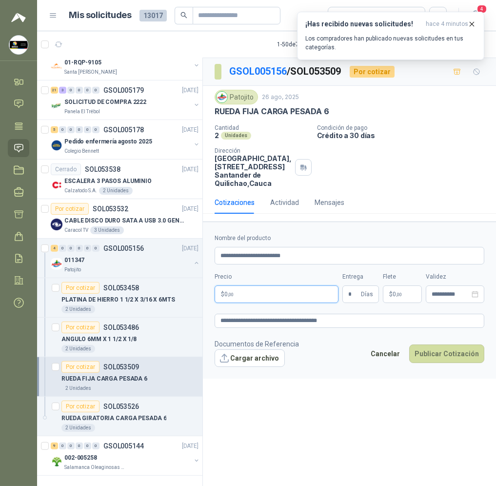
click at [283, 298] on body "Sandra Delgado Soluciones Industriales D&D Inicio Chat Tareas Solicitudes Licit…" at bounding box center [248, 243] width 496 height 486
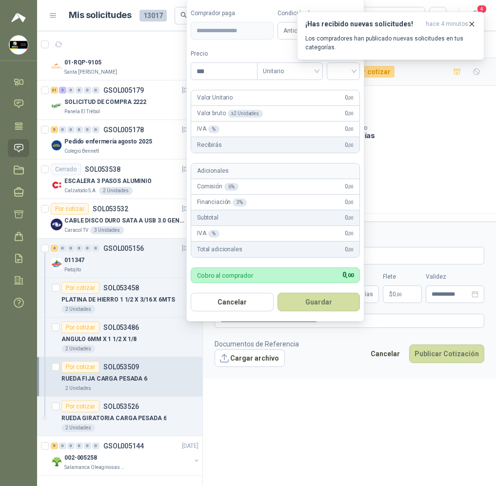
click at [424, 203] on div "Cotizaciones Actividad Mensajes" at bounding box center [350, 202] width 270 height 22
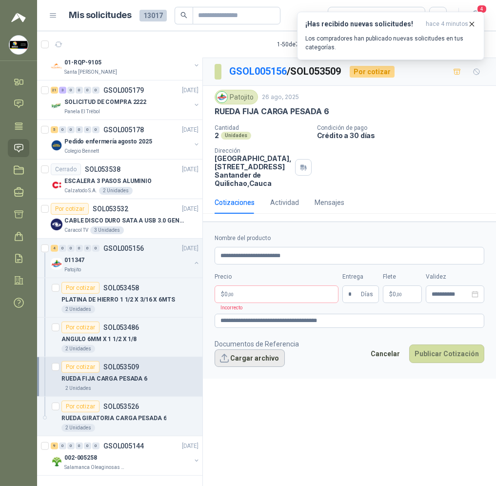
click at [269, 360] on button "Cargar archivo" at bounding box center [250, 358] width 70 height 18
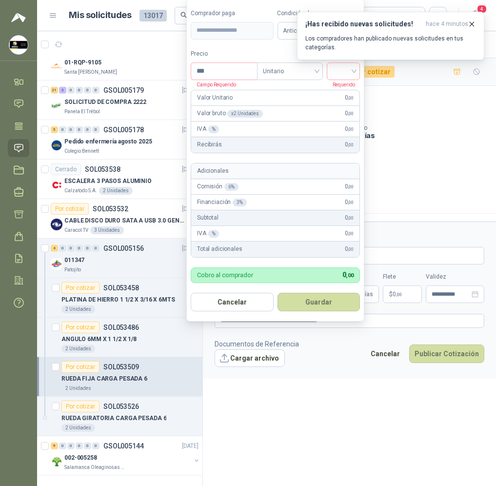
click at [292, 298] on body "Sandra Delgado Soluciones Industriales D&D Inicio Chat Tareas Solicitudes Licit…" at bounding box center [248, 243] width 496 height 486
click at [473, 23] on icon "button" at bounding box center [472, 24] width 4 height 4
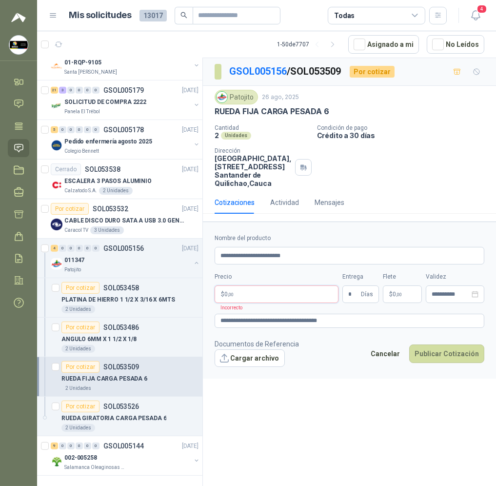
drag, startPoint x: 257, startPoint y: 301, endPoint x: 276, endPoint y: 242, distance: 62.0
click at [258, 300] on body "Sandra Delgado Soluciones Industriales D&D Inicio Chat Tareas Solicitudes Licit…" at bounding box center [248, 243] width 496 height 486
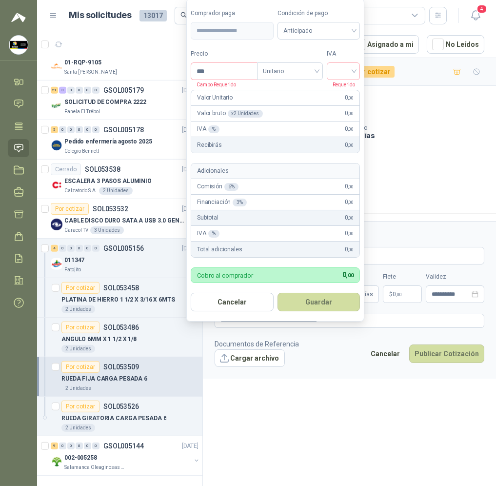
click at [335, 19] on div "Condición de pago Anticipado" at bounding box center [319, 24] width 83 height 31
click at [338, 33] on span "Anticipado" at bounding box center [318, 30] width 71 height 15
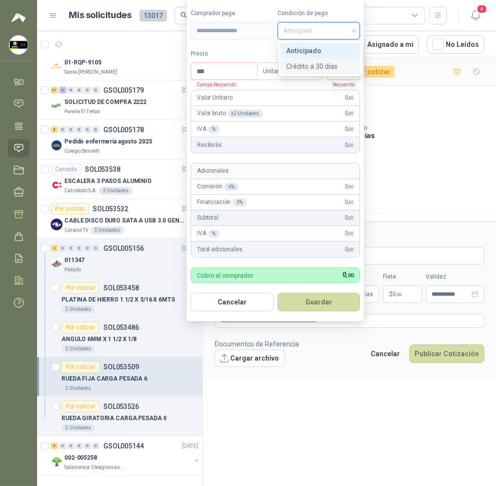
click at [338, 63] on div "Crédito a 30 días" at bounding box center [320, 66] width 68 height 11
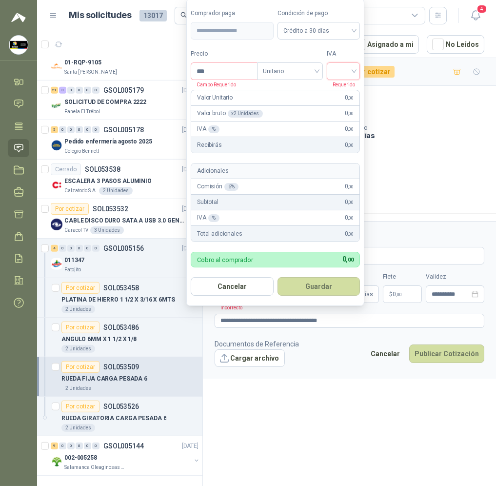
click at [344, 74] on input "search" at bounding box center [343, 70] width 21 height 15
click at [347, 90] on div "19%" at bounding box center [346, 91] width 18 height 11
click at [247, 77] on input "***" at bounding box center [225, 71] width 68 height 17
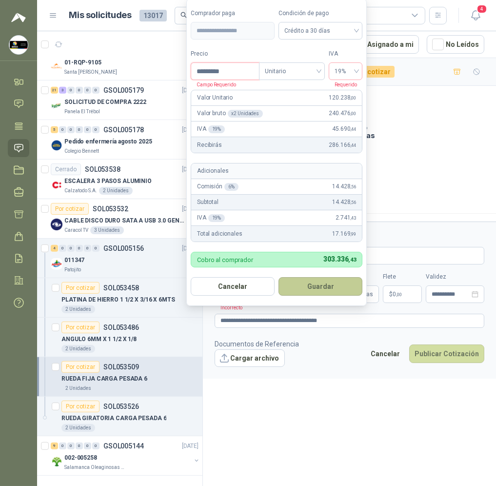
type input "*********"
click at [335, 278] on button "Guardar" at bounding box center [320, 286] width 84 height 19
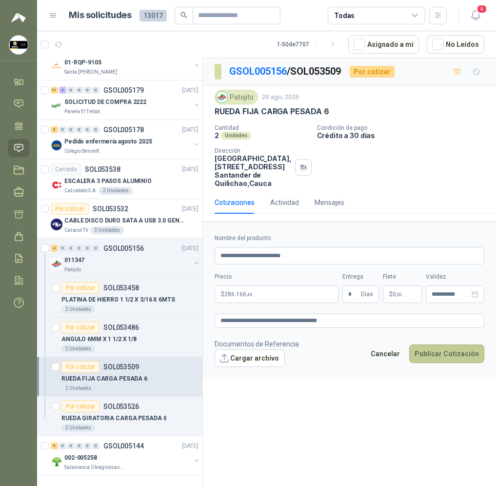
click at [467, 349] on button "Publicar Cotización" at bounding box center [446, 353] width 75 height 19
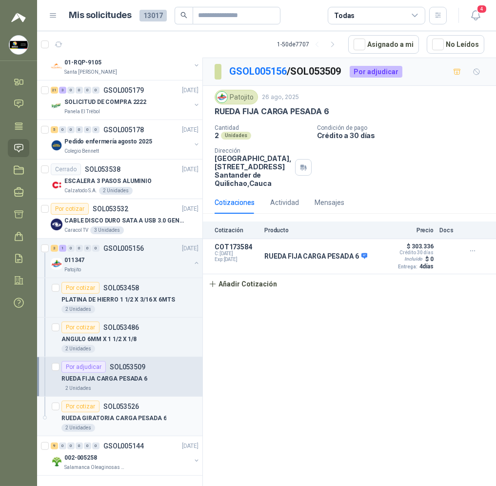
click at [142, 403] on div "Por cotizar SOL053526" at bounding box center [129, 406] width 137 height 12
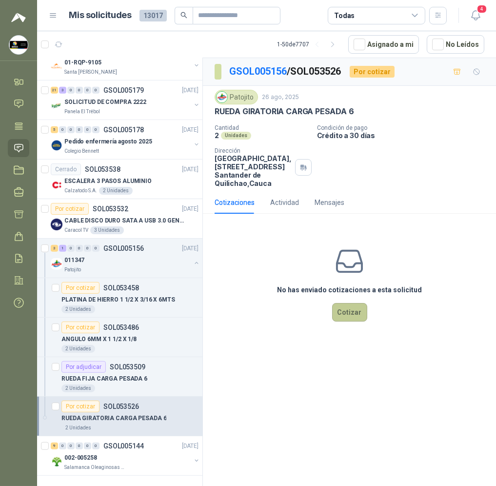
click at [341, 310] on button "Cotizar" at bounding box center [349, 312] width 35 height 19
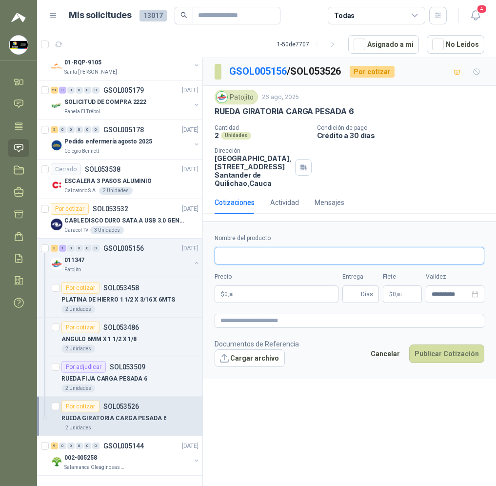
click at [295, 253] on input "Nombre del producto" at bounding box center [350, 256] width 270 height 18
drag, startPoint x: 294, startPoint y: 257, endPoint x: 292, endPoint y: 262, distance: 5.7
click at [294, 257] on input "Nombre del producto" at bounding box center [350, 256] width 270 height 18
paste input "**********"
type input "**********"
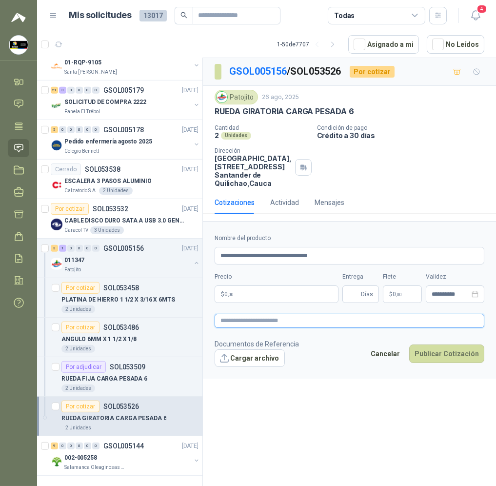
click at [265, 318] on textarea at bounding box center [350, 321] width 270 height 14
paste textarea "**********"
type textarea "**********"
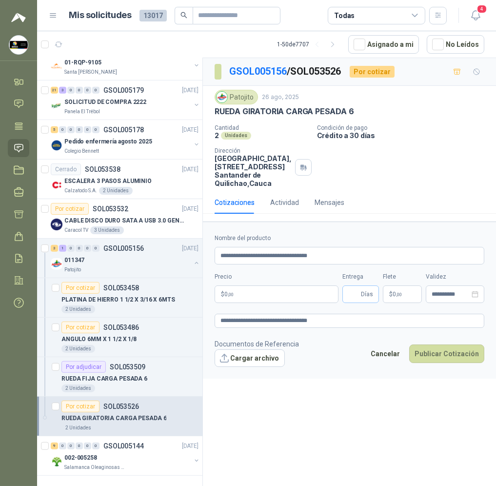
click at [347, 293] on span "Días" at bounding box center [360, 294] width 37 height 18
click at [349, 292] on input "Entrega" at bounding box center [353, 294] width 11 height 17
type input "*"
click at [280, 296] on body "Sandra Delgado Soluciones Industriales D&D Inicio Chat Tareas Solicitudes Licit…" at bounding box center [248, 243] width 496 height 486
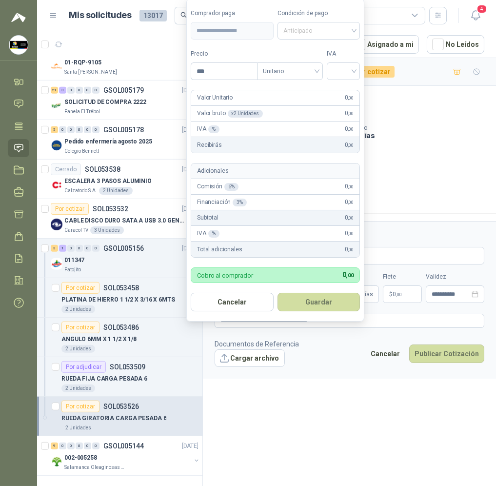
drag, startPoint x: 331, startPoint y: 33, endPoint x: 328, endPoint y: 47, distance: 14.8
click at [331, 33] on span "Anticipado" at bounding box center [318, 30] width 71 height 15
click at [328, 66] on div "Crédito a 30 días" at bounding box center [320, 66] width 68 height 11
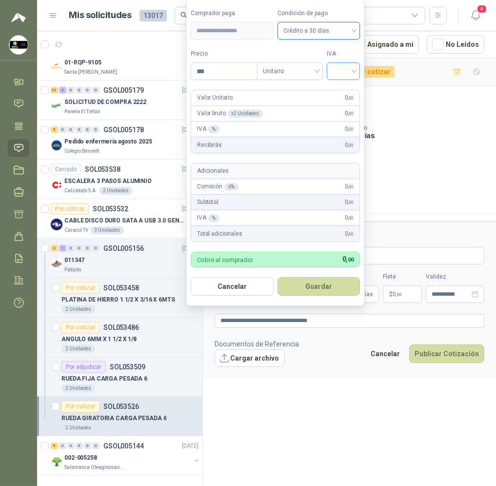
click at [347, 72] on input "search" at bounding box center [343, 70] width 21 height 15
click at [345, 96] on div "19%" at bounding box center [346, 91] width 18 height 11
click at [226, 65] on input "***" at bounding box center [225, 71] width 68 height 17
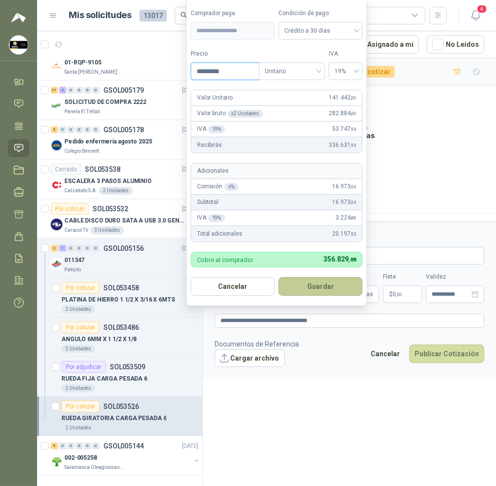
type input "*********"
click at [291, 286] on button "Guardar" at bounding box center [320, 286] width 84 height 19
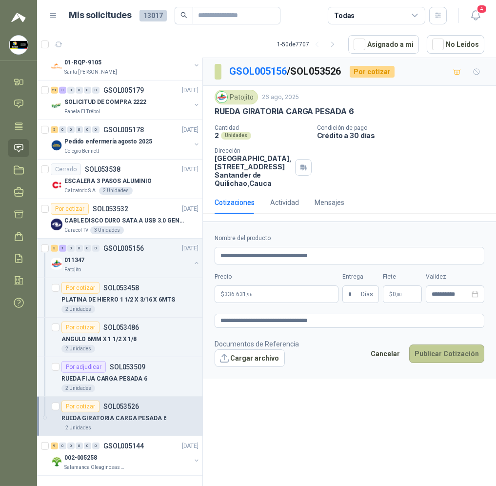
click at [448, 355] on button "Publicar Cotización" at bounding box center [446, 353] width 75 height 19
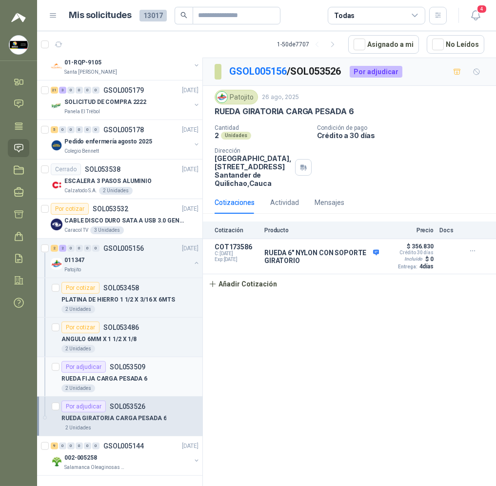
click at [137, 373] on div "RUEDA FIJA CARGA PESADA 6" at bounding box center [129, 379] width 137 height 12
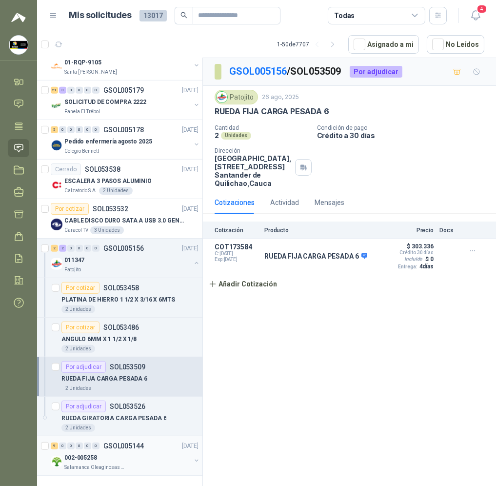
click at [125, 452] on div "002-005258" at bounding box center [127, 458] width 126 height 12
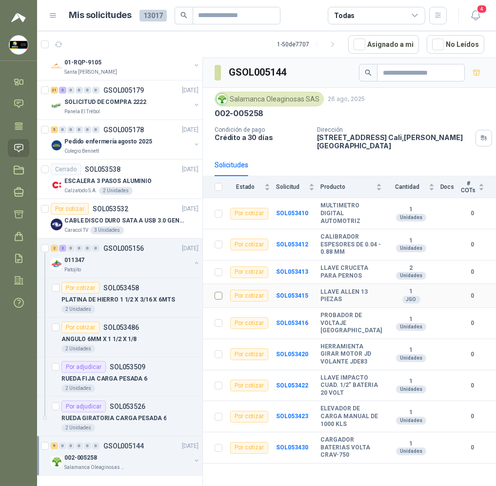
scroll to position [22, 0]
click at [193, 457] on button "button" at bounding box center [197, 461] width 8 height 8
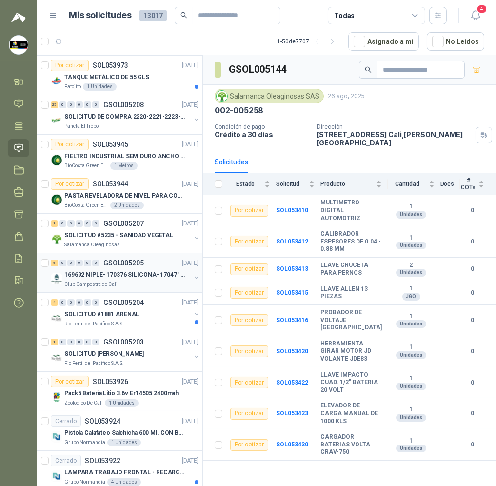
scroll to position [0, 0]
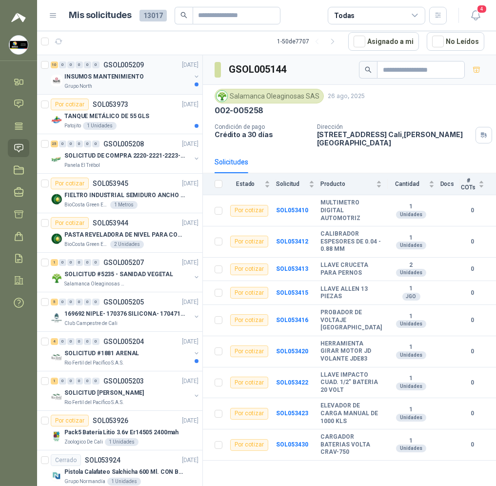
click at [159, 93] on div "10 0 0 0 0 0 GSOL005209 28/08/25 INSUMOS MANTENIMIENTO Grupo North" at bounding box center [119, 75] width 165 height 40
click at [145, 88] on div "Grupo North" at bounding box center [127, 86] width 126 height 8
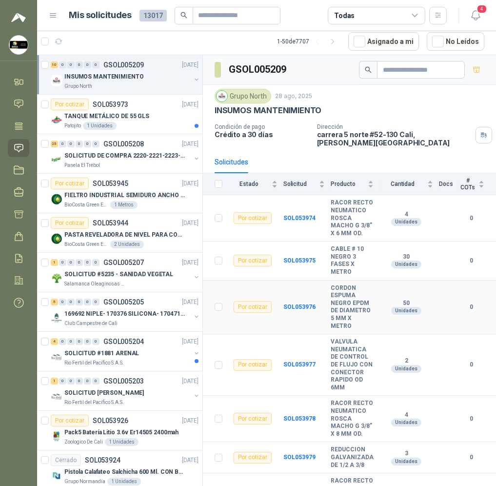
scroll to position [213, 0]
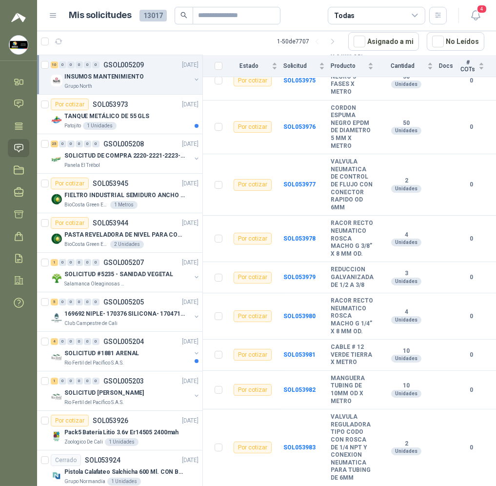
click at [193, 81] on button "button" at bounding box center [197, 80] width 8 height 8
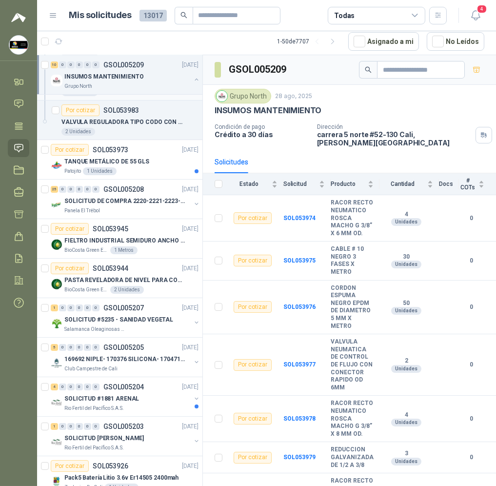
scroll to position [365, 0]
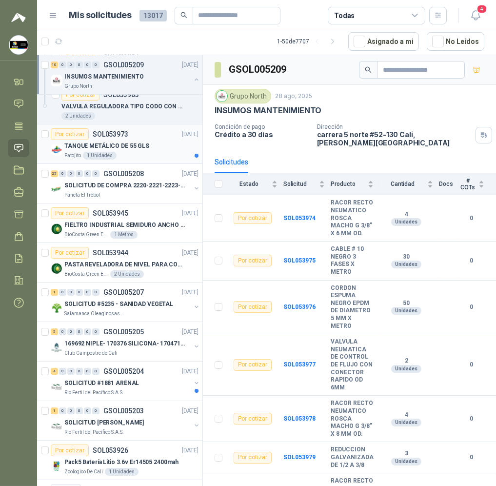
click at [152, 147] on div "TANQUE METÁLICO DE 55 GLS" at bounding box center [131, 146] width 134 height 12
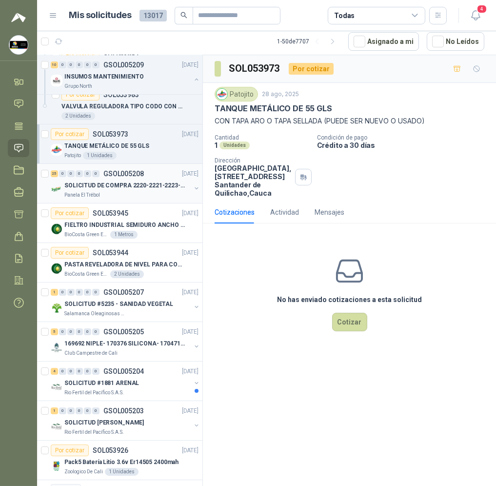
click at [162, 177] on div "25 0 0 0 0 0 GSOL005208 28/08/25" at bounding box center [126, 174] width 150 height 12
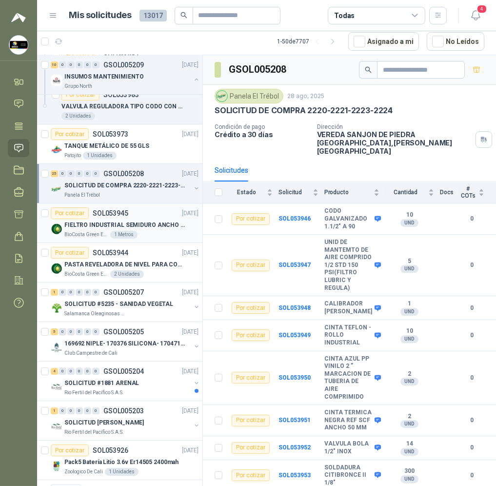
click at [163, 234] on div "BioCosta Green Energy S.A.S 1 Metros" at bounding box center [131, 235] width 134 height 8
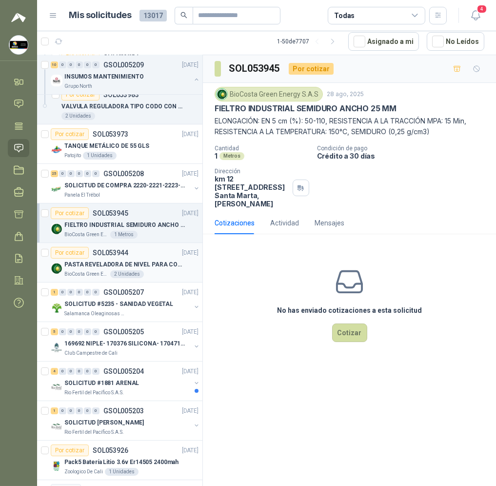
click at [138, 263] on p "PASTA REVELADORA DE NIVEL PARA COMBUSTIBLES/ACEITES DE COLOR ROSADA marca kolor…" at bounding box center [124, 264] width 121 height 9
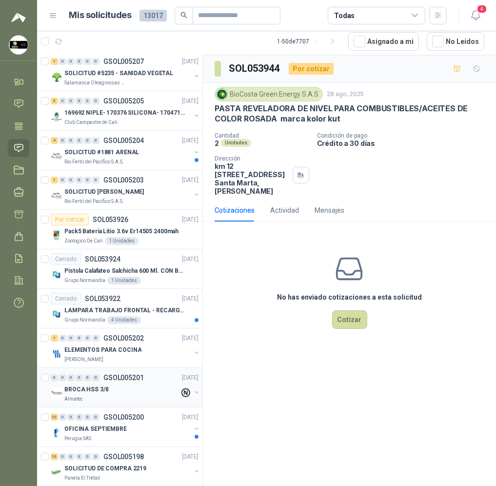
scroll to position [731, 0]
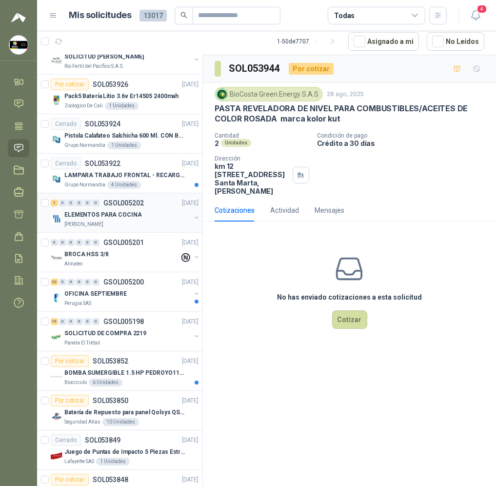
click at [153, 211] on div "ELEMENTOS PARA COCINA" at bounding box center [127, 215] width 126 height 12
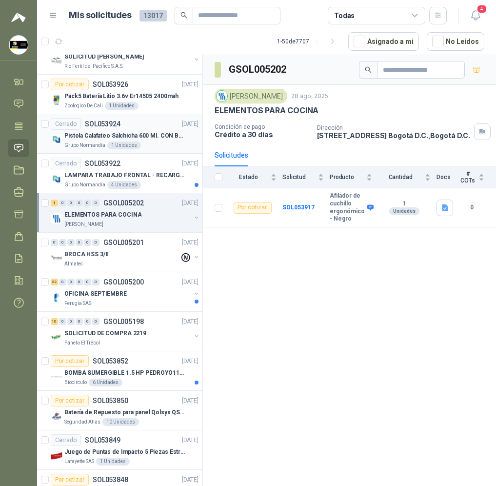
click at [165, 130] on div "Pistola Calafateo Salchicha 600 Ml. CON BOQUILLA" at bounding box center [131, 136] width 134 height 12
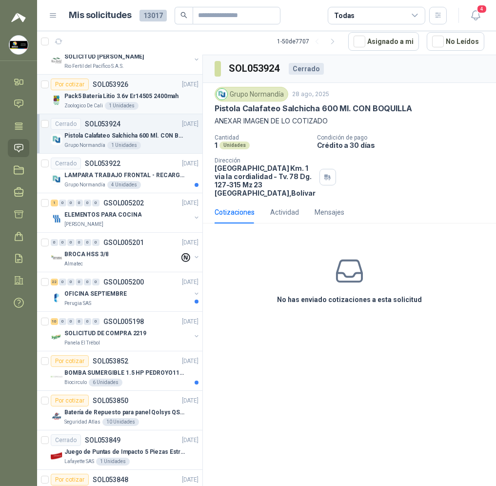
click at [178, 98] on div "Pack5 Batería Litio 3.6v Er14505 2400mah" at bounding box center [131, 96] width 134 height 12
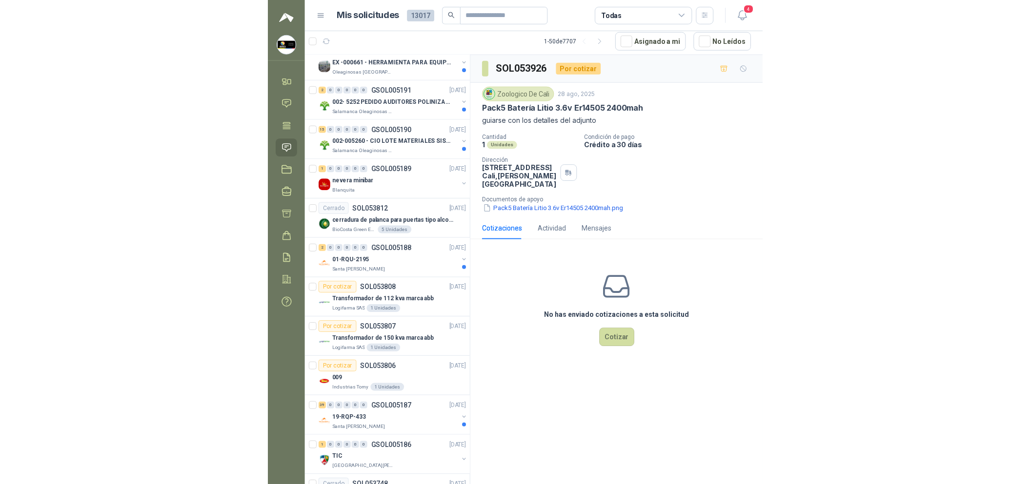
scroll to position [1536, 0]
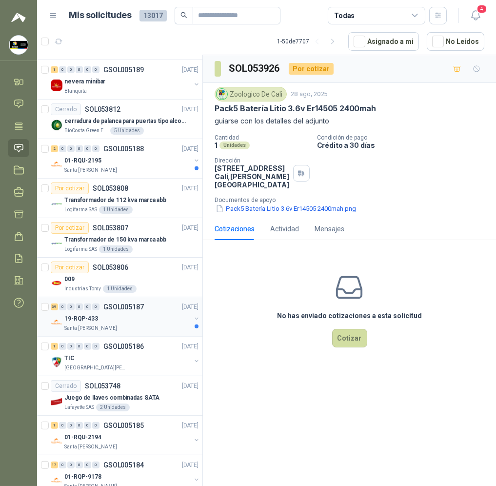
click at [152, 329] on div "Santa [PERSON_NAME]" at bounding box center [127, 328] width 126 height 8
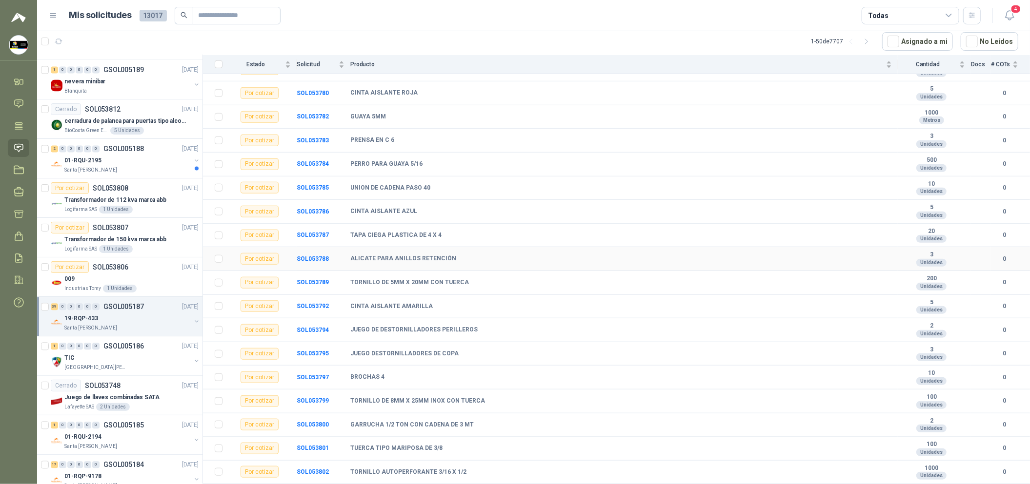
scroll to position [636, 0]
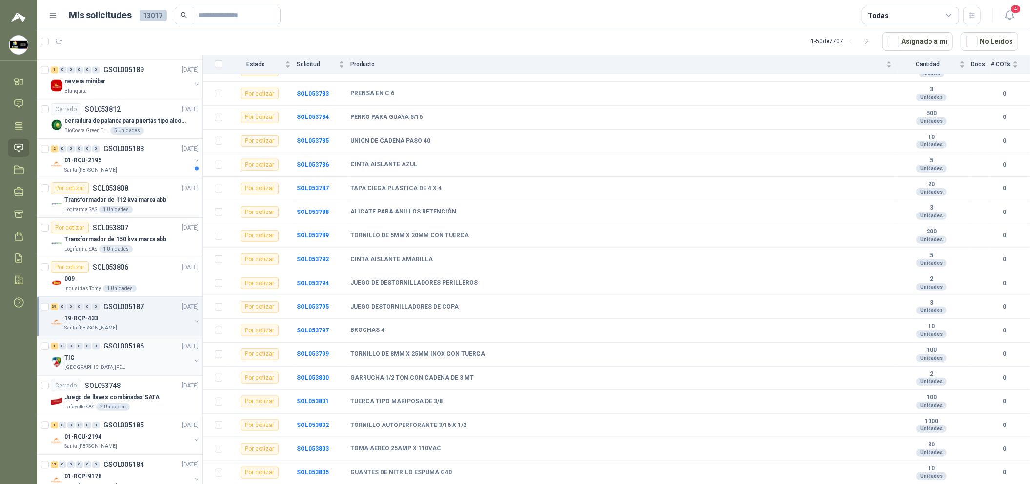
click at [146, 349] on div "1 0 0 0 0 0 GSOL005186 27/08/25" at bounding box center [126, 346] width 150 height 12
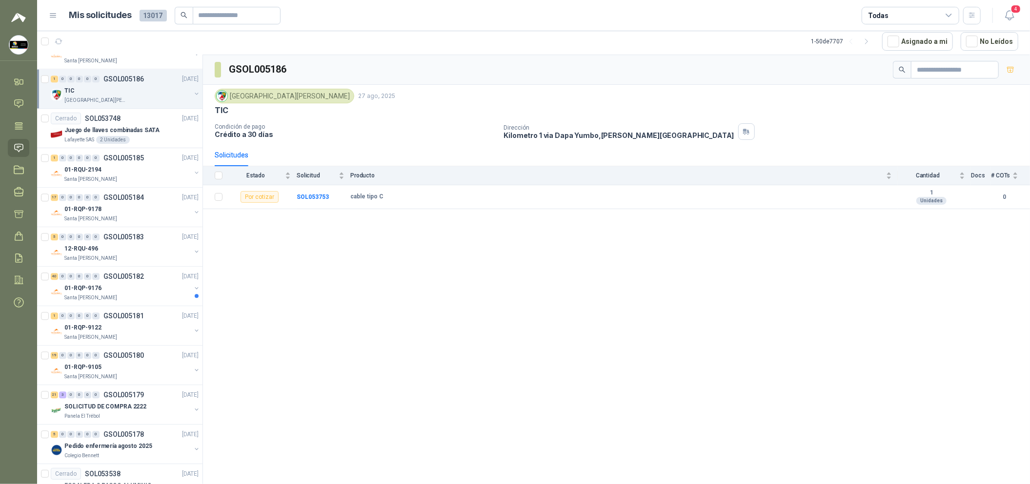
scroll to position [1828, 0]
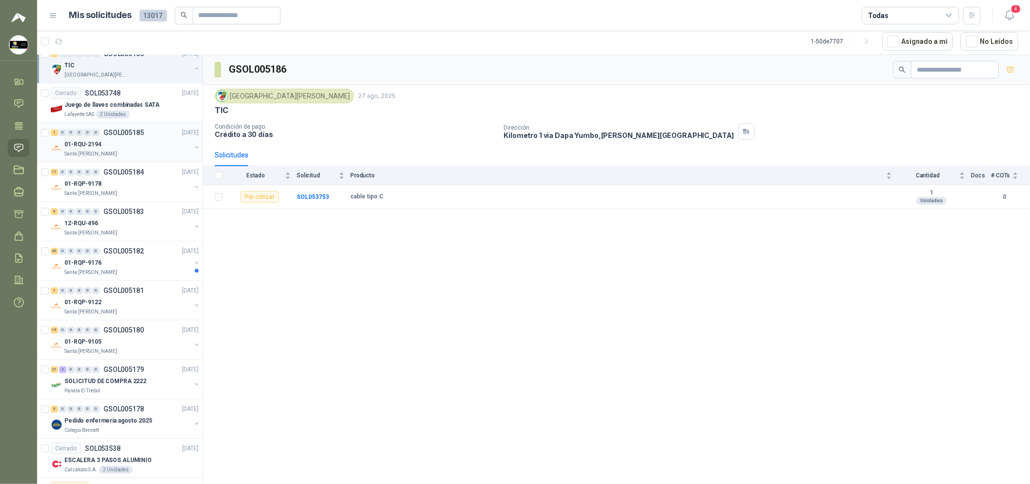
click at [144, 156] on div "Santa [PERSON_NAME]" at bounding box center [127, 154] width 126 height 8
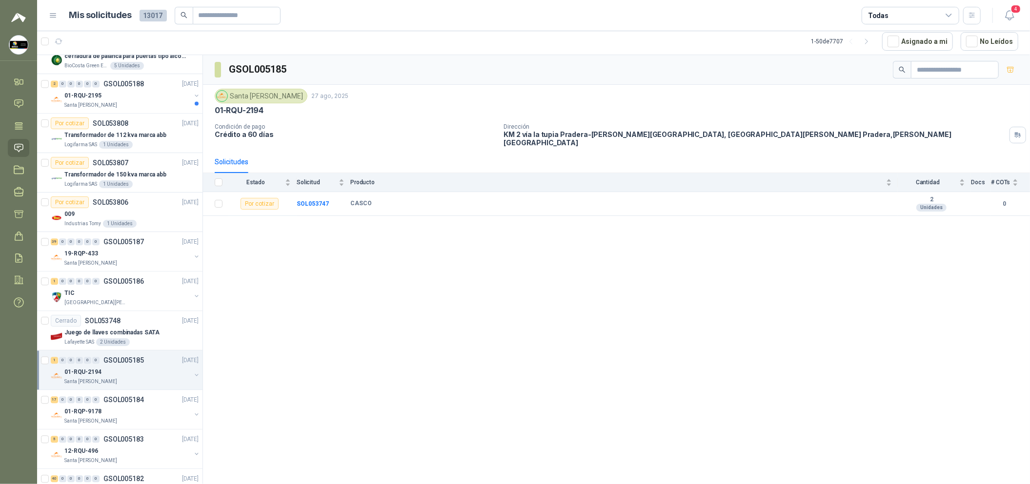
scroll to position [1308, 0]
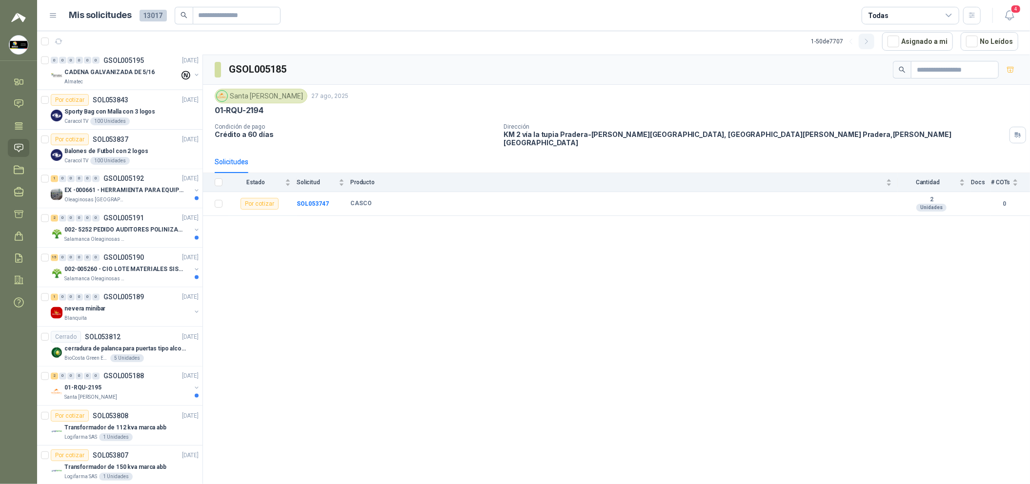
click at [496, 43] on icon "button" at bounding box center [866, 42] width 8 height 8
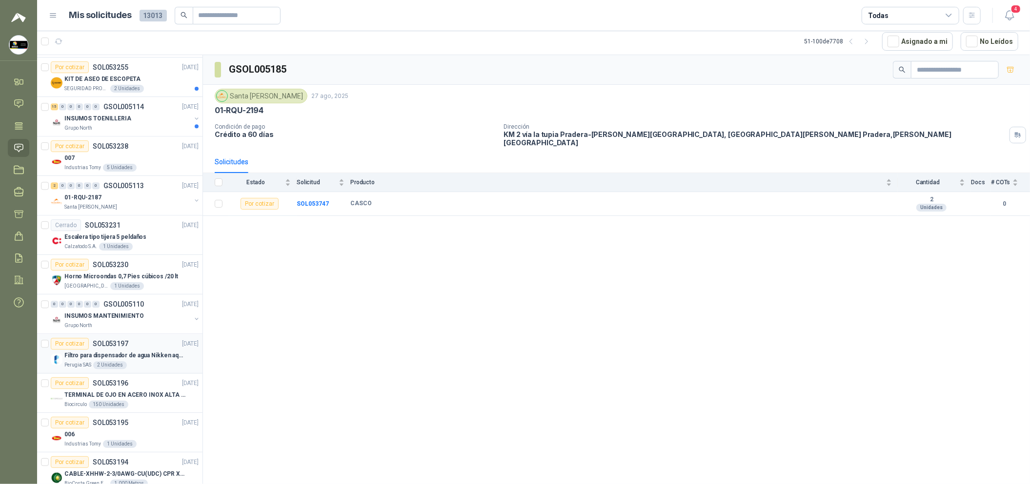
scroll to position [1820, 0]
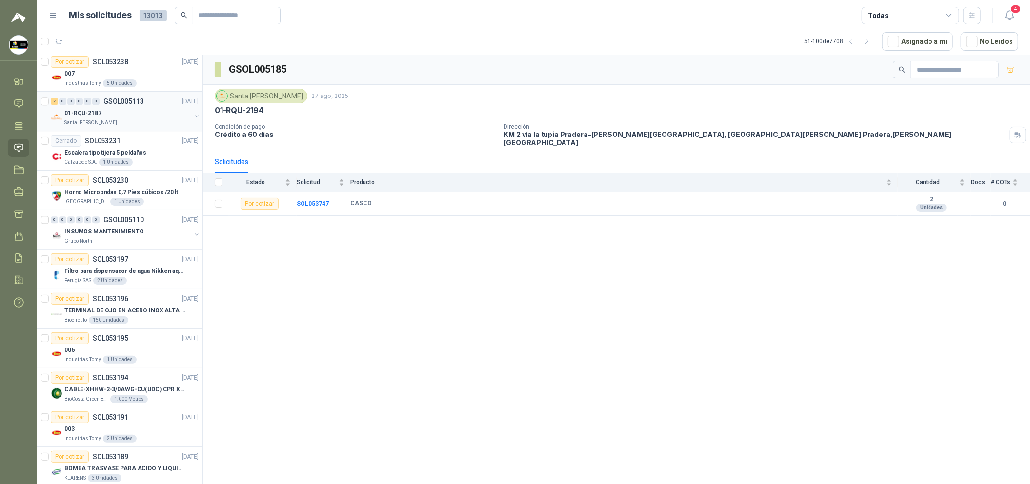
click at [127, 120] on div "Santa [PERSON_NAME]" at bounding box center [127, 123] width 126 height 8
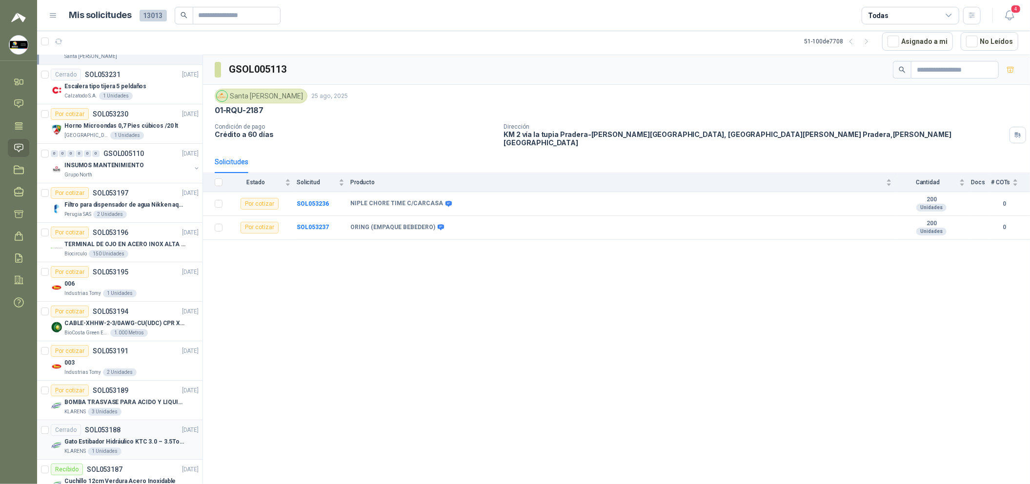
scroll to position [1925, 0]
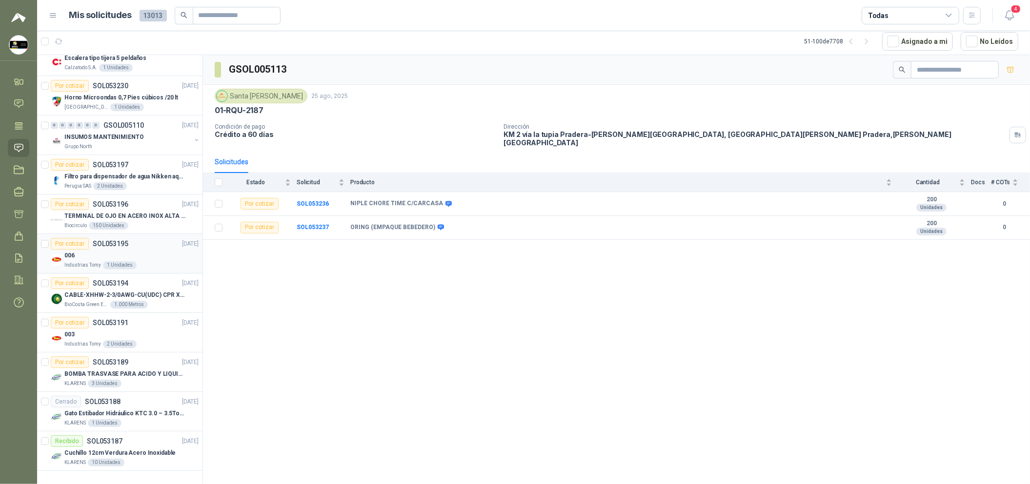
click at [134, 250] on div "006" at bounding box center [131, 256] width 134 height 12
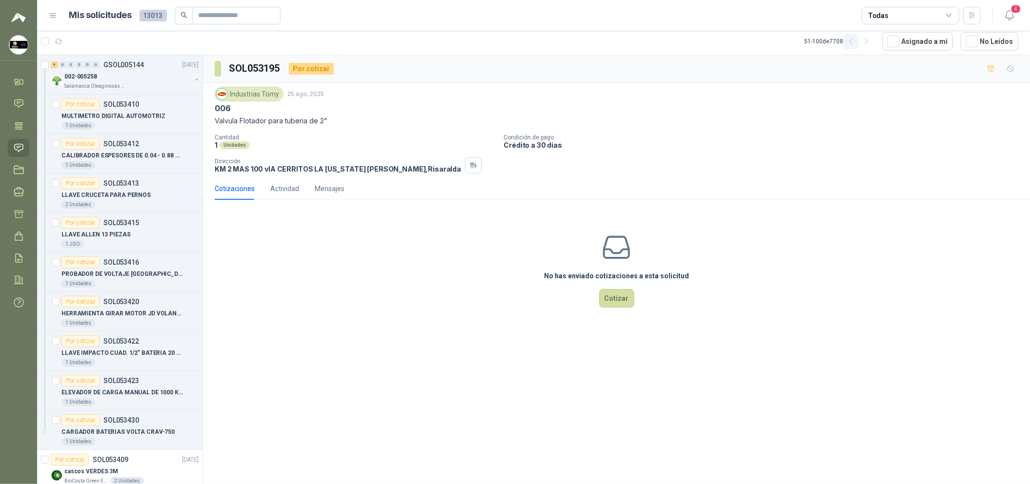
click at [496, 42] on icon "button" at bounding box center [851, 42] width 8 height 8
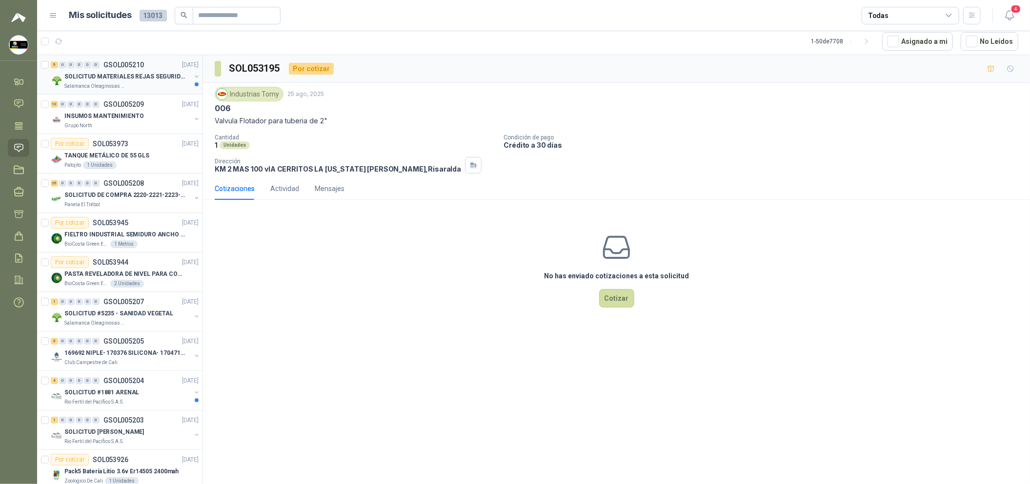
click at [150, 80] on p "SOLICITUD MATERIALES REJAS SEGURIDAD - OFICINA" at bounding box center [124, 76] width 121 height 9
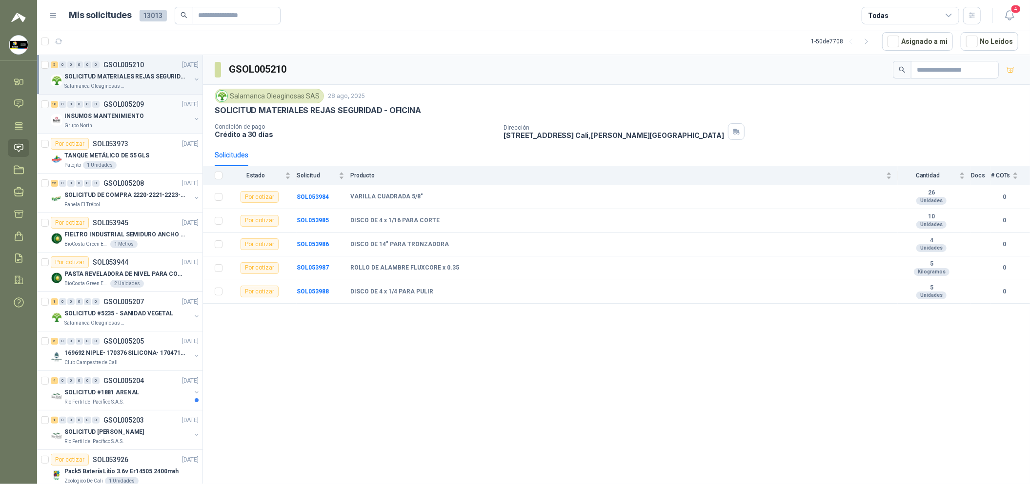
click at [158, 116] on div "INSUMOS MANTENIMIENTO" at bounding box center [127, 116] width 126 height 12
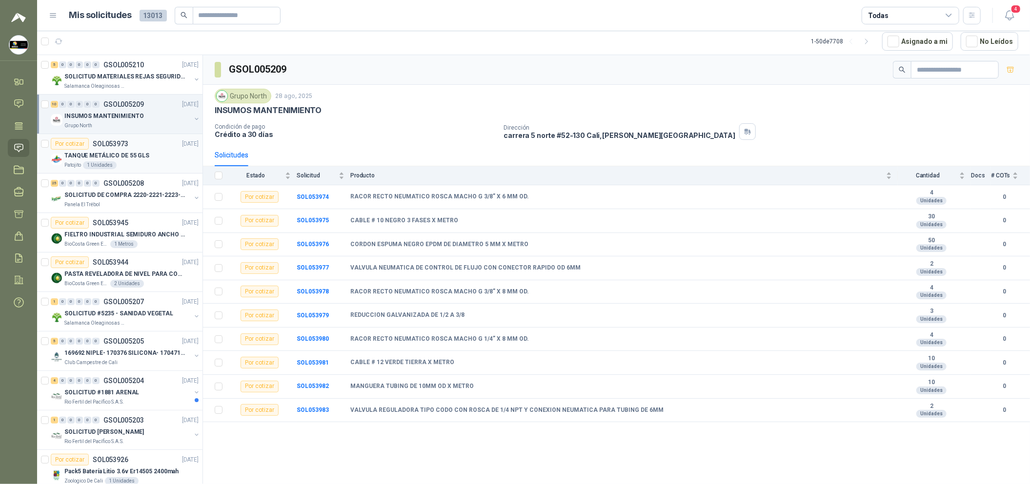
click at [159, 142] on div "Por cotizar SOL053973 28/08/25" at bounding box center [125, 144] width 148 height 12
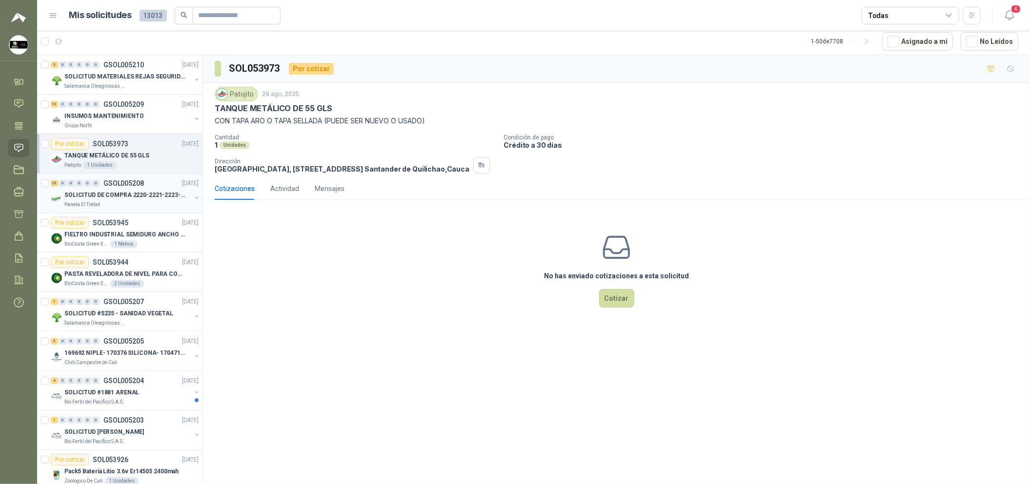
click at [141, 195] on p "SOLICITUD DE COMPRA 2220-2221-2223-2224" at bounding box center [124, 195] width 121 height 9
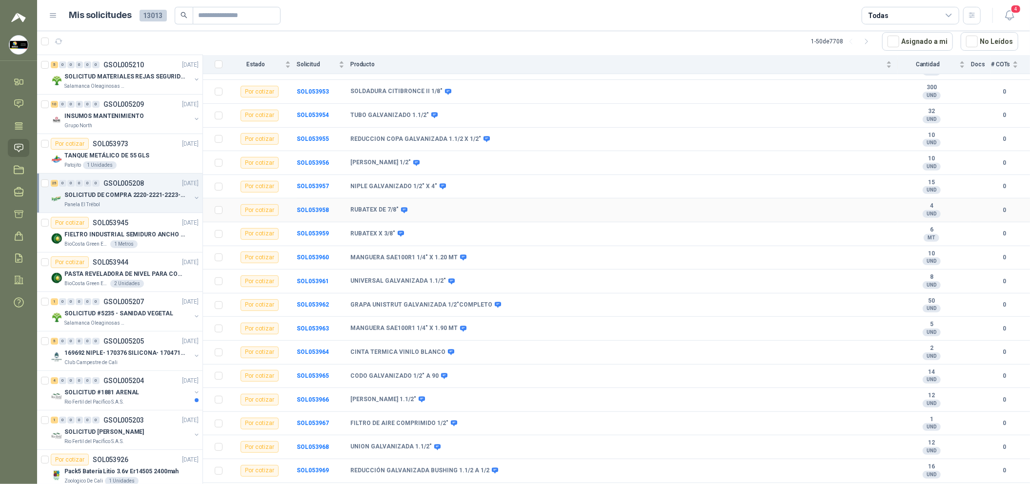
scroll to position [300, 0]
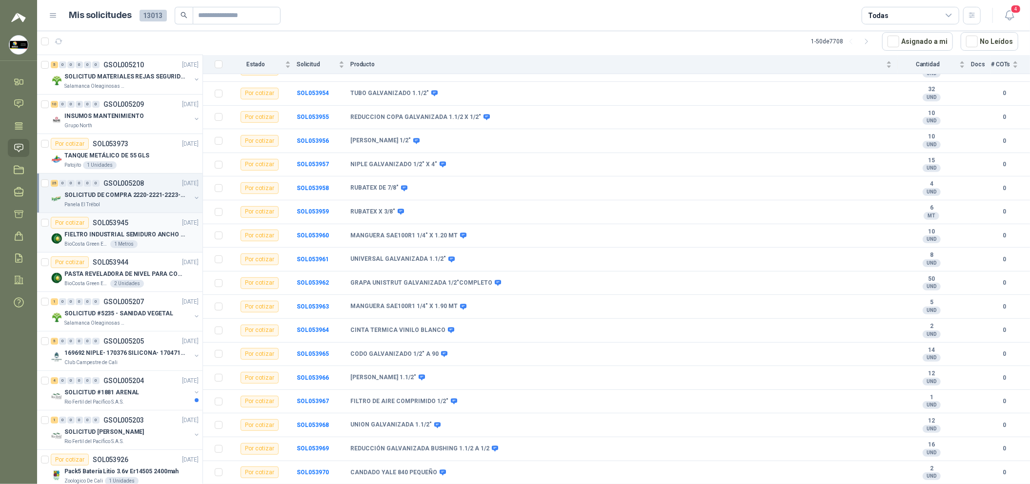
click at [155, 238] on p "FIELTRO INDUSTRIAL SEMIDURO ANCHO 25 MM" at bounding box center [124, 234] width 121 height 9
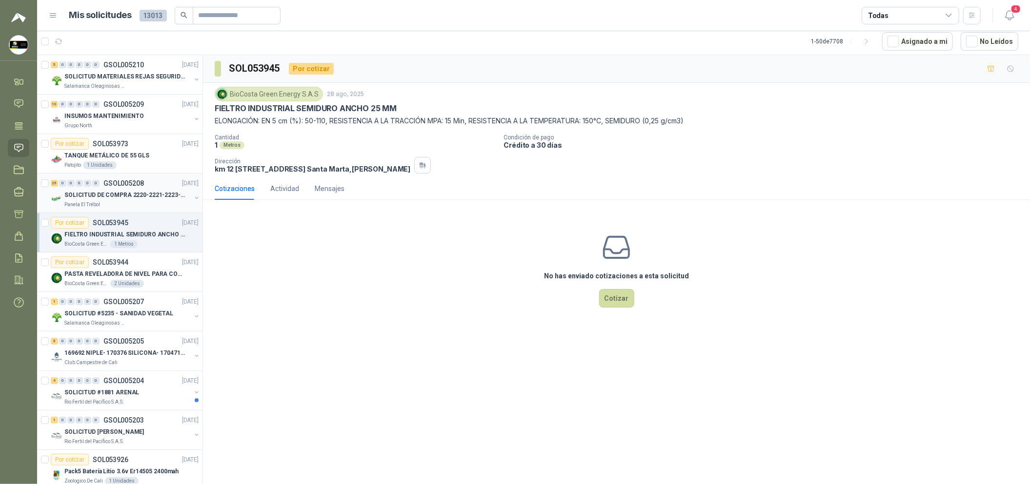
click at [154, 207] on div "Panela El Trébol" at bounding box center [127, 205] width 126 height 8
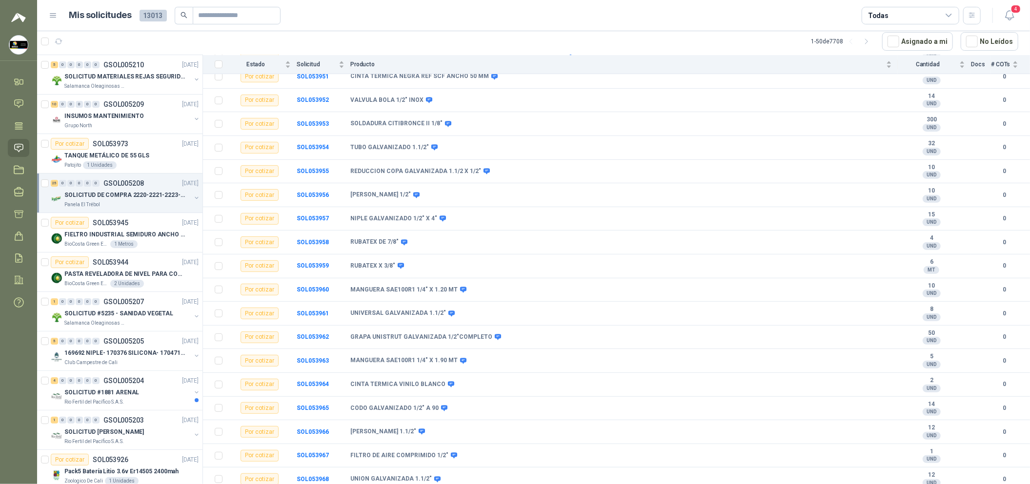
scroll to position [300, 0]
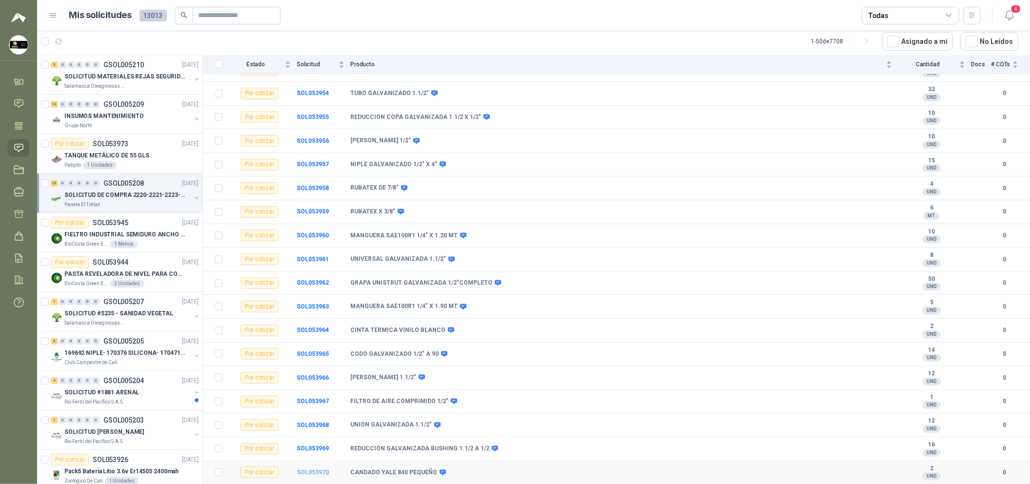
click at [306, 470] on b "SOL053970" at bounding box center [313, 472] width 32 height 7
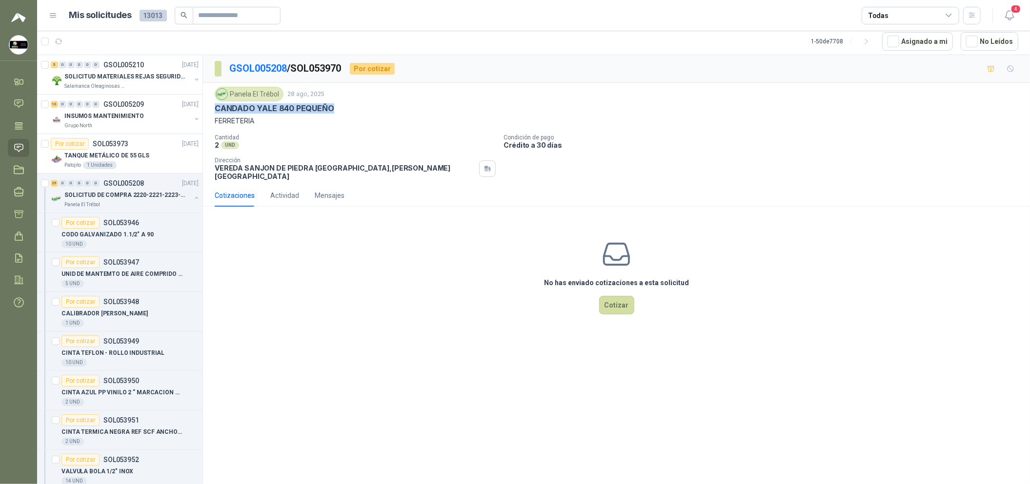
drag, startPoint x: 332, startPoint y: 109, endPoint x: 213, endPoint y: 108, distance: 119.0
click at [213, 108] on div "Panela El Trébol 28 ago, 2025 CANDADO YALE 840 PEQUEÑO FERRETERIA Cantidad 2 UN…" at bounding box center [616, 133] width 827 height 101
copy p "CANDADO YALE 840 PEQUEÑO"
click at [496, 298] on button "Cotizar" at bounding box center [616, 305] width 35 height 19
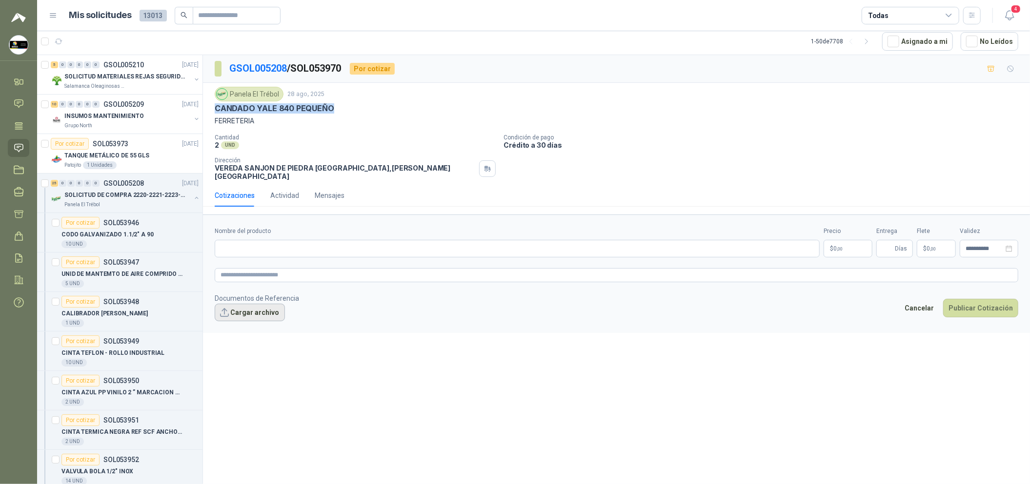
click at [242, 314] on button "Cargar archivo" at bounding box center [250, 313] width 70 height 18
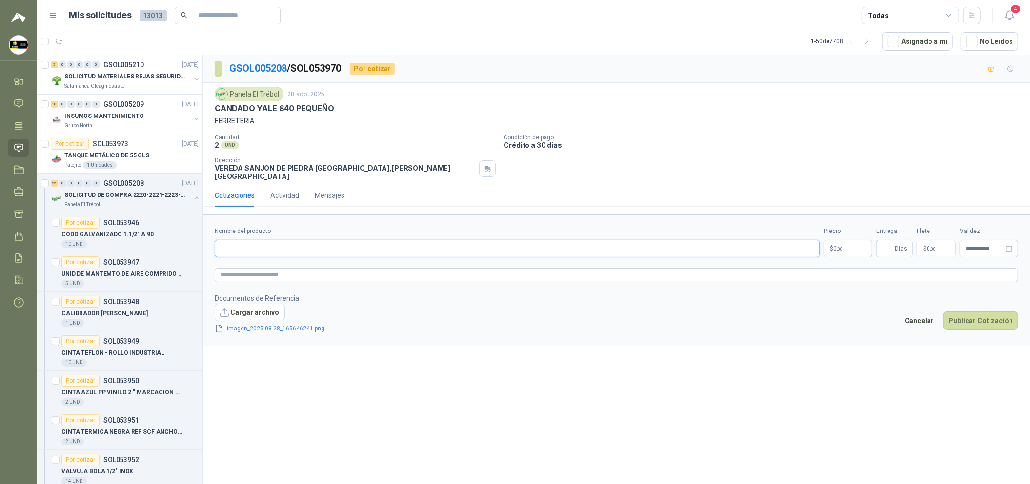
click at [320, 241] on input "Nombre del producto" at bounding box center [517, 249] width 605 height 18
paste input "**********"
type input "**********"
click at [298, 268] on textarea at bounding box center [616, 275] width 803 height 14
paste textarea "**********"
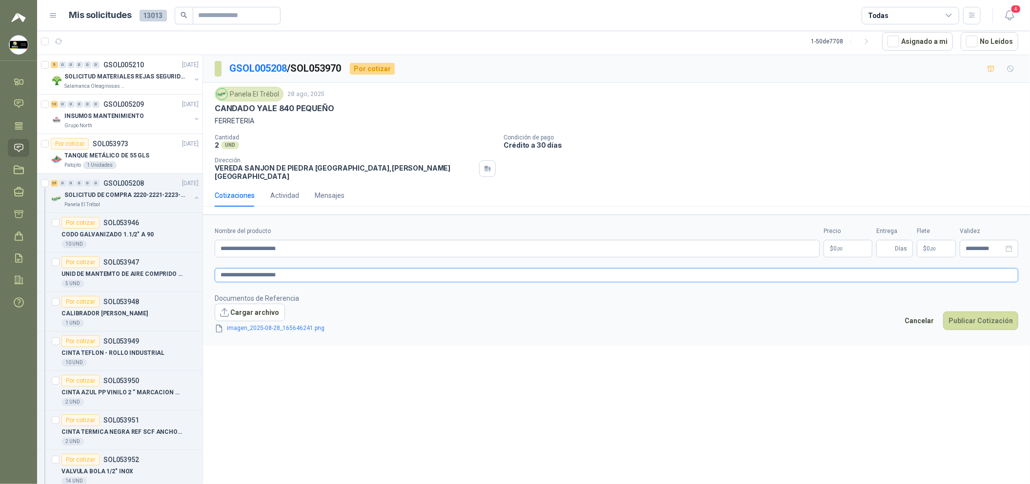
type textarea "**********"
click at [338, 103] on div "Panela El Trébol 28 ago, 2025 CANDADO YALE 840 PEQUEÑO FERRETERIA" at bounding box center [616, 107] width 803 height 40
copy div "CANDADO YALE 840 PEQUEÑO"
click at [137, 90] on div "5 0 0 0 0 0 GSOL005210 28/08/25 SOLICITUD MATERIALES REJAS SEGURIDAD - OFICINA …" at bounding box center [119, 75] width 165 height 40
click at [149, 87] on div "Salamanca Oleaginosas SAS" at bounding box center [127, 86] width 126 height 8
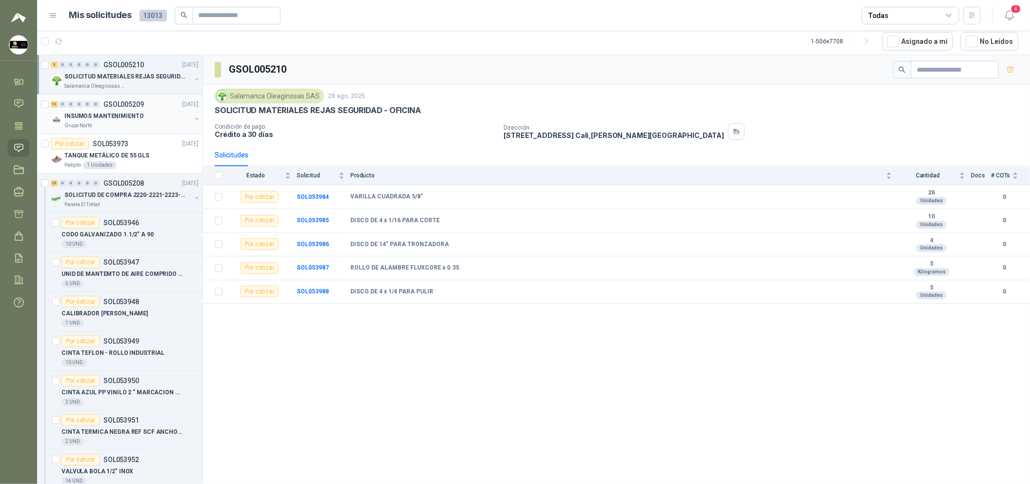
click at [150, 114] on div "INSUMOS MANTENIMIENTO" at bounding box center [127, 116] width 126 height 12
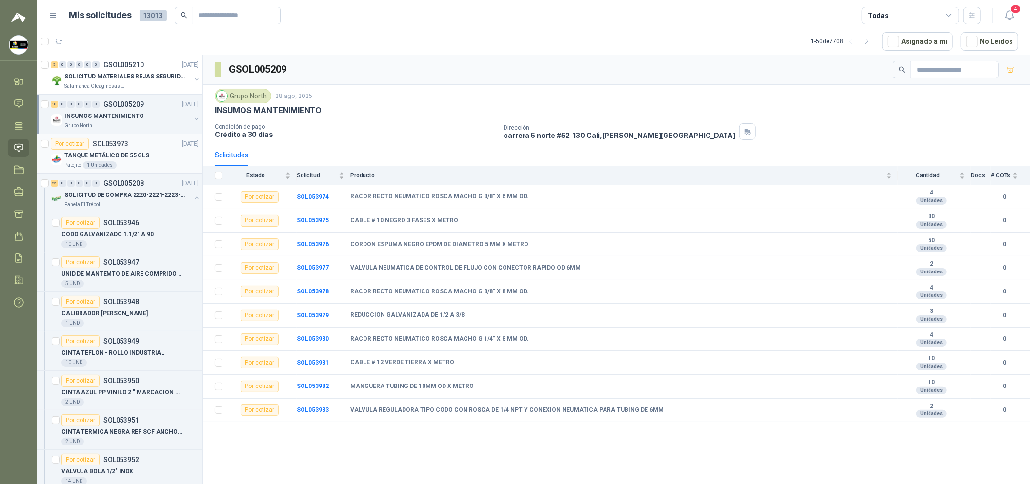
click at [152, 155] on div "TANQUE METÁLICO DE 55 GLS" at bounding box center [131, 156] width 134 height 12
